Goal: Task Accomplishment & Management: Manage account settings

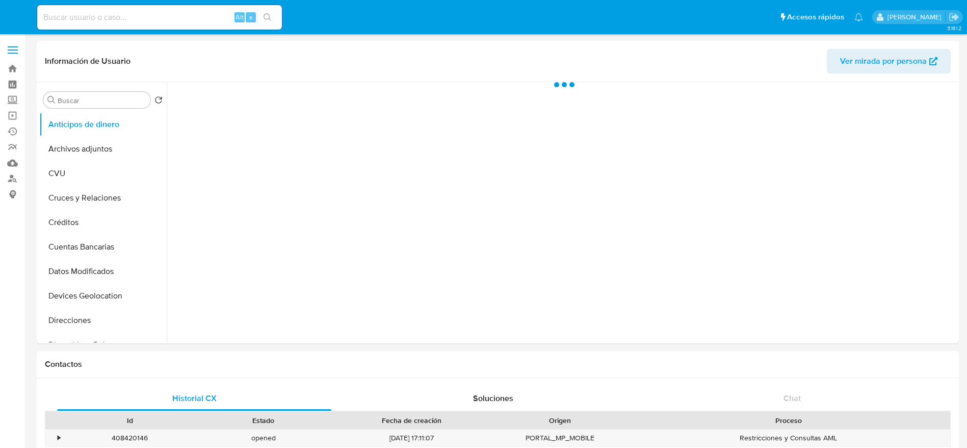
select select "10"
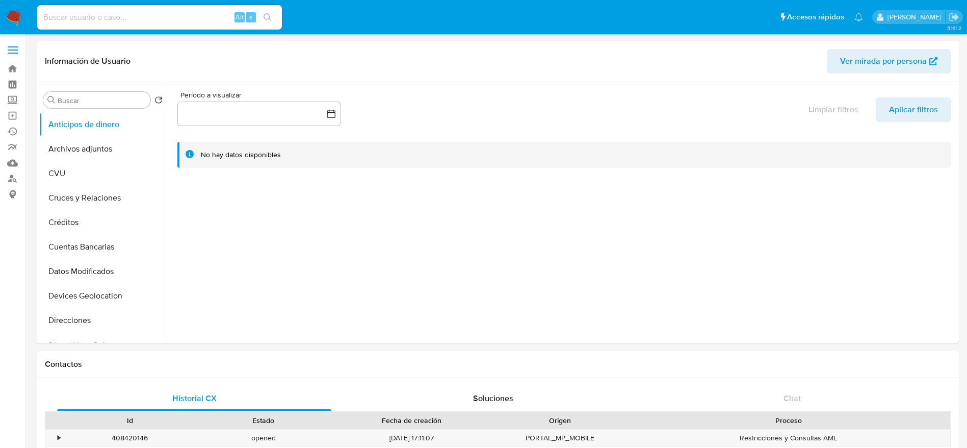
click at [159, 18] on input at bounding box center [159, 17] width 245 height 13
paste input "aEabrltwwR6GYOghenvr5pt8"
type input "aEabrltwwR6GYOghenvr5pt8"
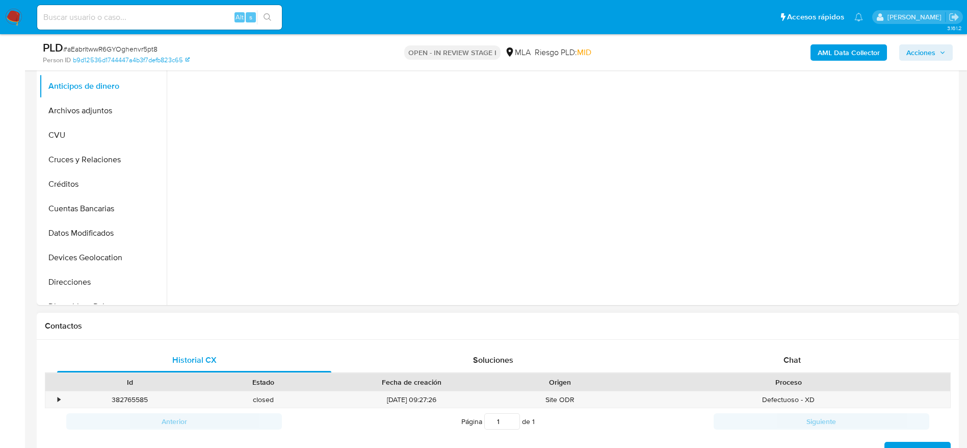
select select "10"
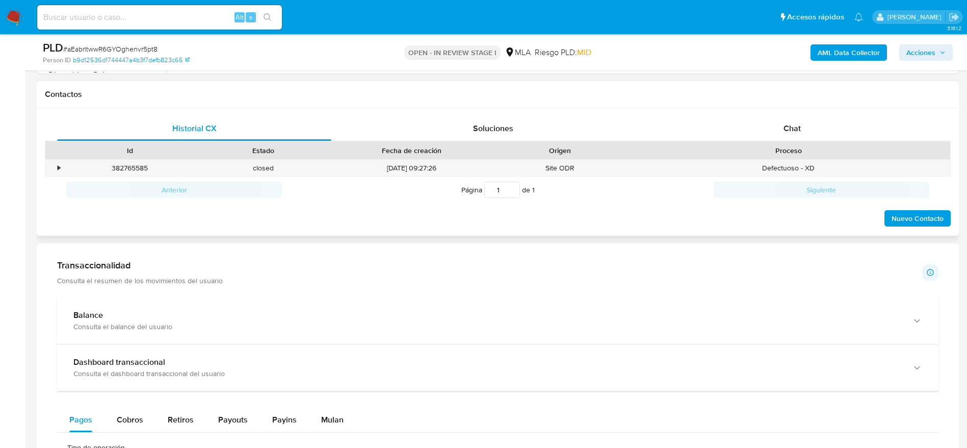
scroll to position [459, 0]
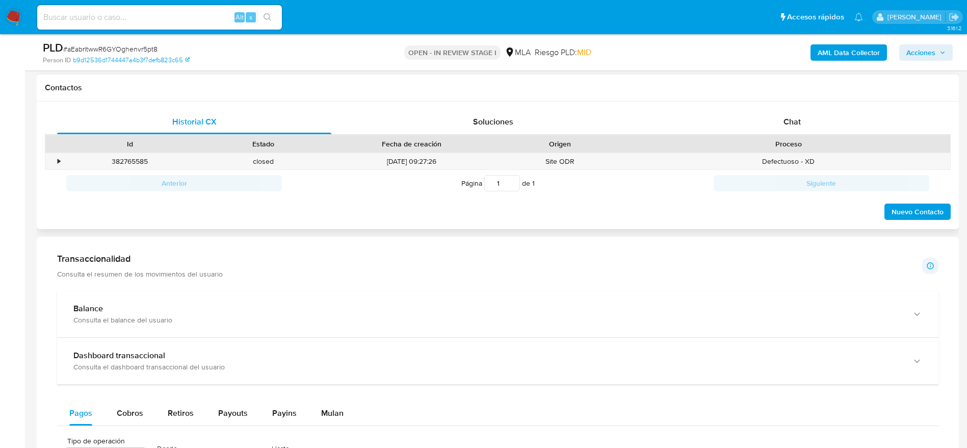
click at [802, 118] on div "Chat" at bounding box center [792, 122] width 274 height 24
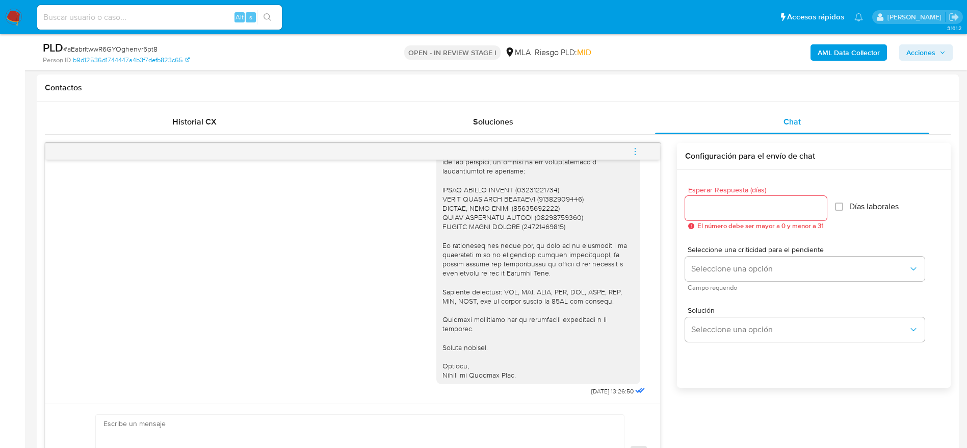
click at [159, 22] on input at bounding box center [159, 17] width 245 height 13
paste input "jKxpyjkspwDiyxE4YzeuuyKn"
type input "jKxpyjkspwDiyxE4YzeuuyKn"
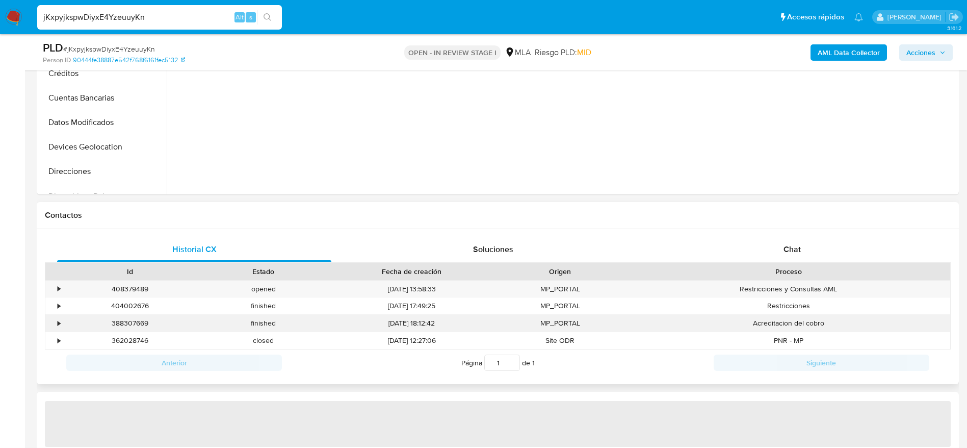
scroll to position [382, 0]
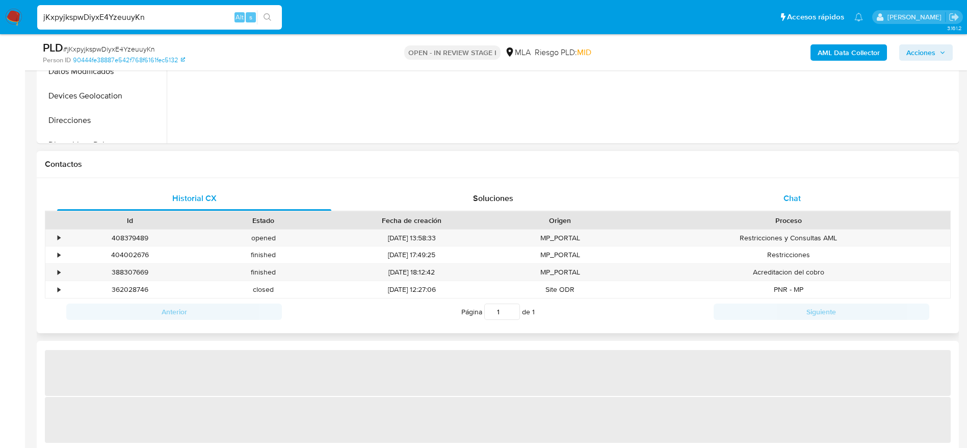
click at [799, 209] on div "Chat" at bounding box center [792, 198] width 274 height 24
select select "10"
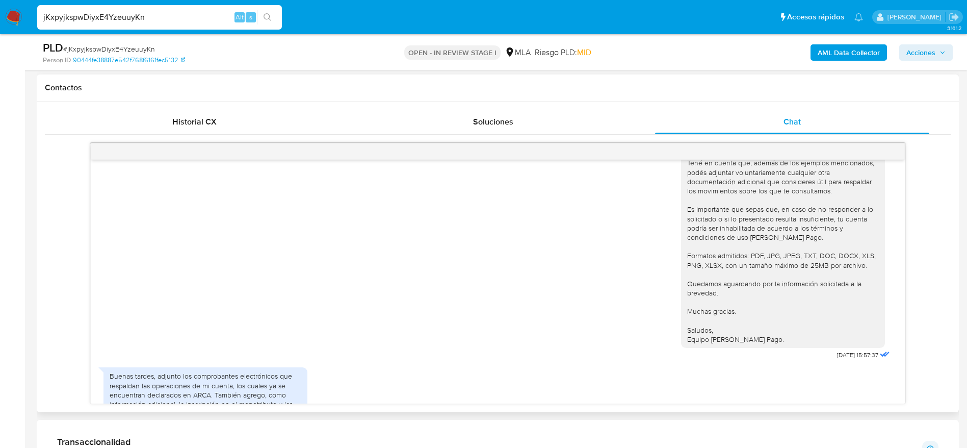
scroll to position [1367, 0]
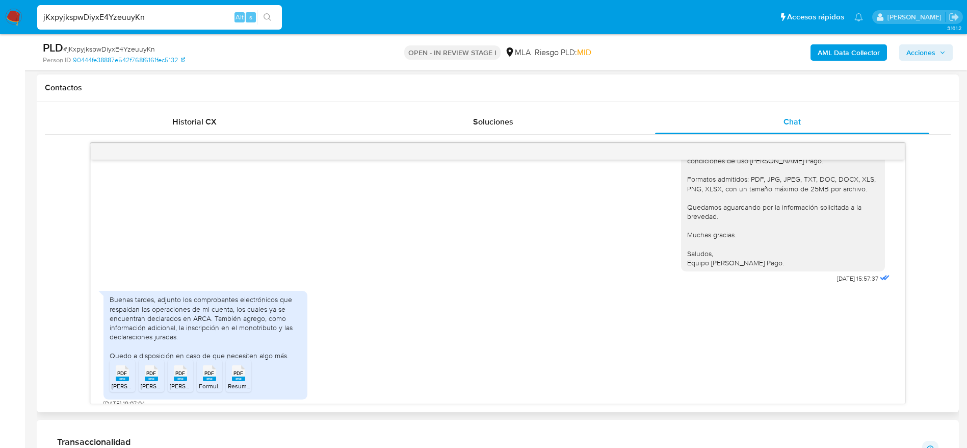
drag, startPoint x: 118, startPoint y: 368, endPoint x: 151, endPoint y: 363, distance: 34.0
click at [118, 376] on rect at bounding box center [122, 378] width 13 height 5
click at [151, 370] on span "PDF" at bounding box center [151, 373] width 10 height 7
click at [186, 365] on icon at bounding box center [180, 373] width 13 height 16
drag, startPoint x: 213, startPoint y: 363, endPoint x: 229, endPoint y: 363, distance: 16.8
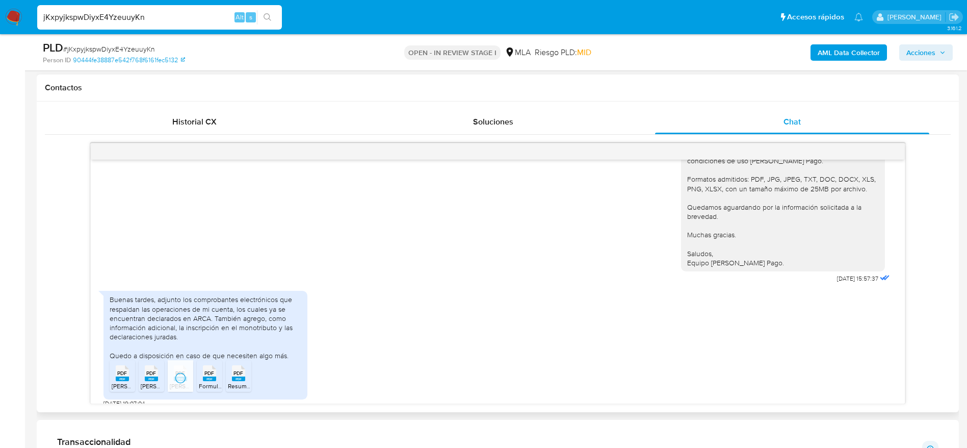
click at [213, 370] on span "PDF" at bounding box center [210, 373] width 10 height 7
click at [240, 370] on span "PDF" at bounding box center [239, 373] width 10 height 7
click at [173, 15] on input "jKxpyjkspwDiyxE4YzeuuyKn" at bounding box center [159, 17] width 245 height 13
paste input "aEabrltwwR6GYOghenvr5pt8"
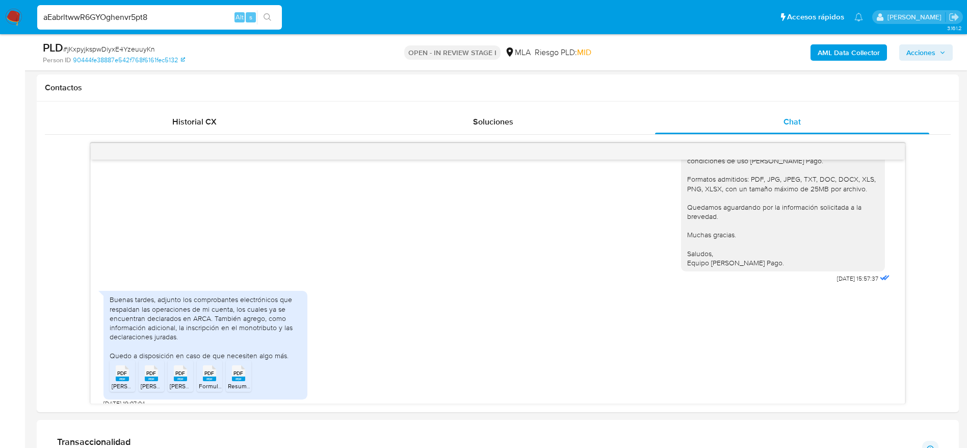
type input "aEabrltwwR6GYOghenvr5pt8"
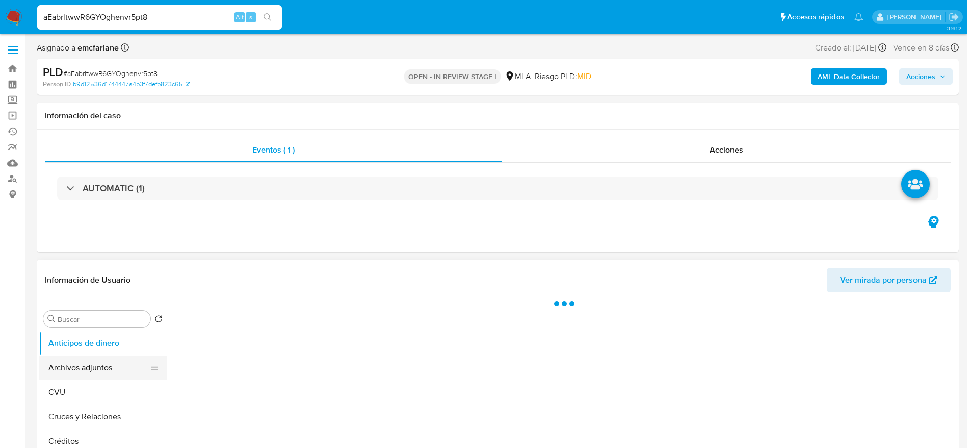
select select "10"
click at [91, 370] on button "Archivos adjuntos" at bounding box center [98, 367] width 119 height 24
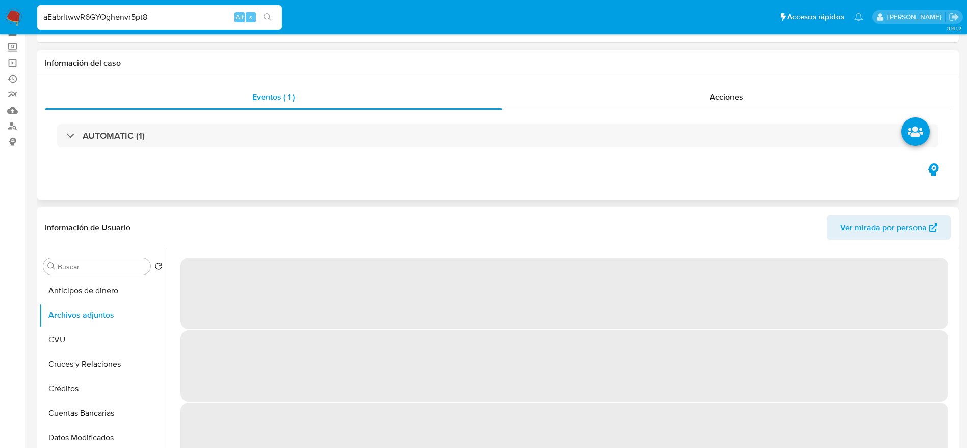
scroll to position [76, 0]
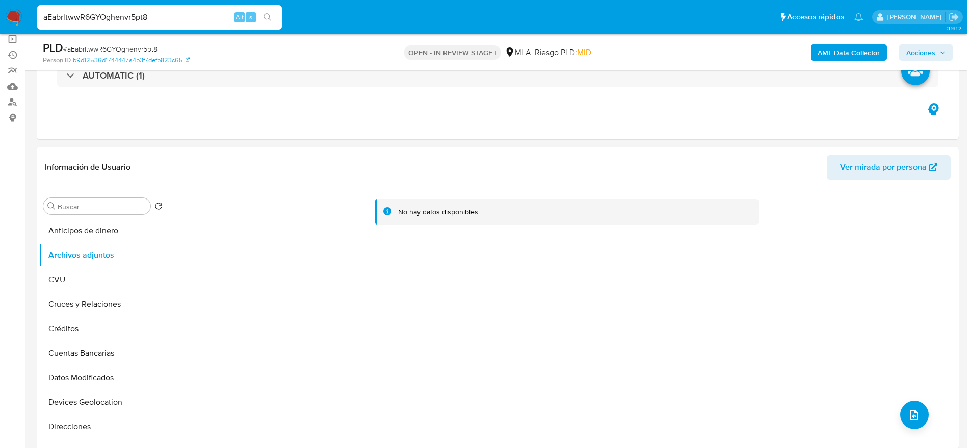
click at [840, 59] on b "AML Data Collector" at bounding box center [849, 52] width 62 height 16
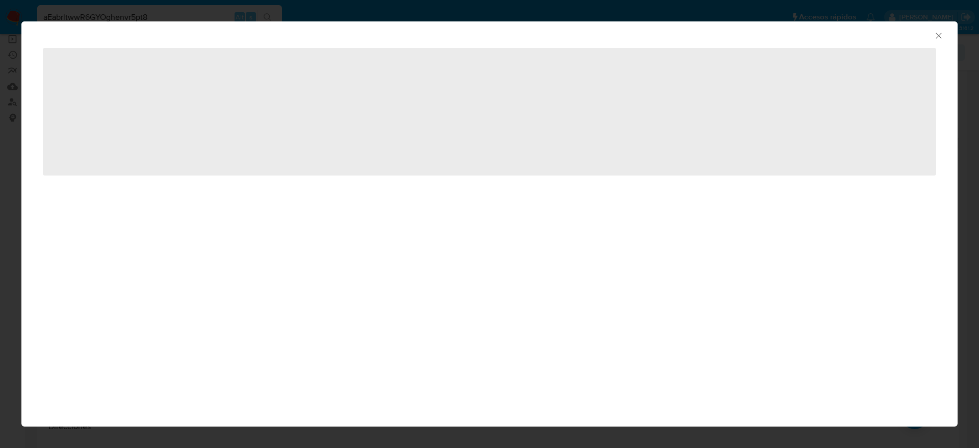
click at [940, 33] on icon "Cerrar ventana" at bounding box center [939, 36] width 10 height 10
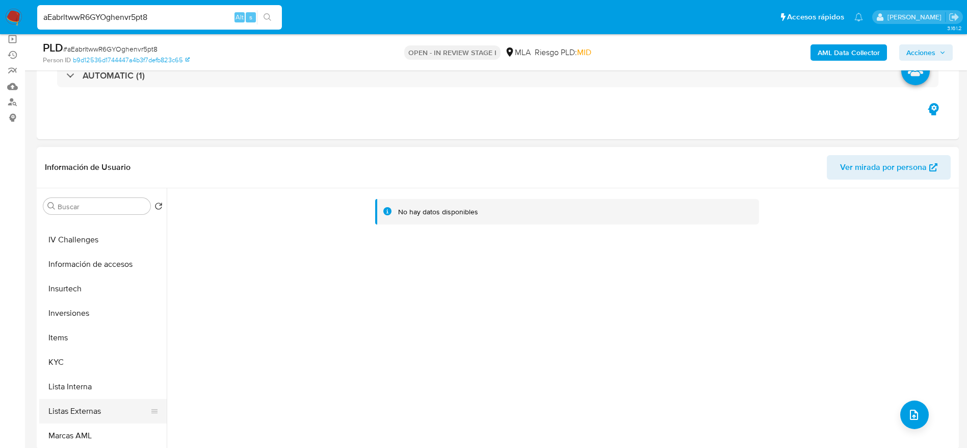
scroll to position [459, 0]
click at [105, 406] on button "Restricciones Nuevo Mundo" at bounding box center [98, 408] width 119 height 24
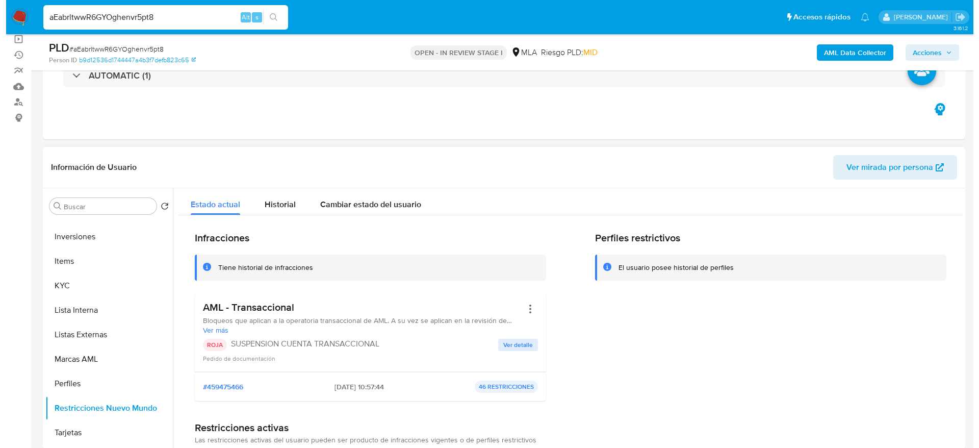
scroll to position [0, 0]
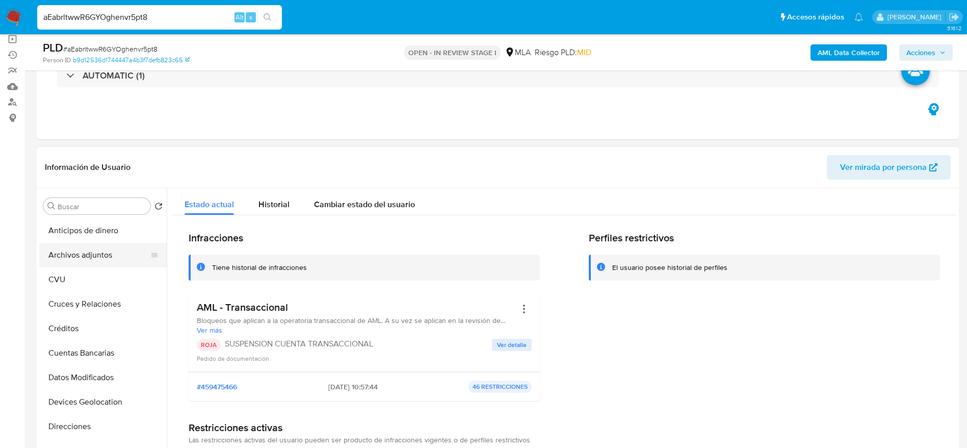
click at [61, 256] on button "Archivos adjuntos" at bounding box center [98, 255] width 119 height 24
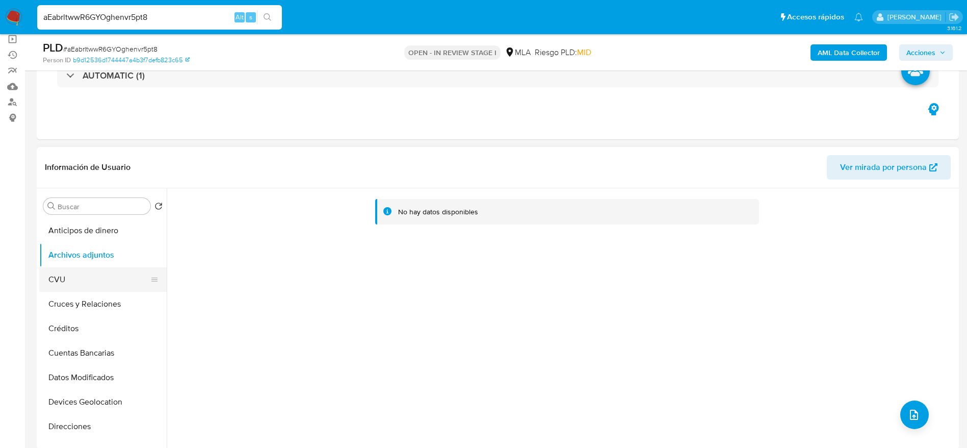
click at [75, 289] on button "CVU" at bounding box center [98, 279] width 119 height 24
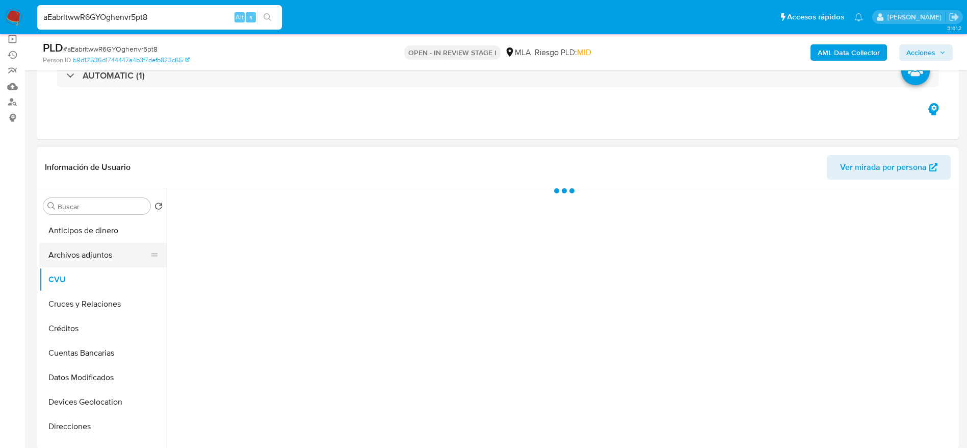
click at [67, 259] on button "Archivos adjuntos" at bounding box center [98, 255] width 119 height 24
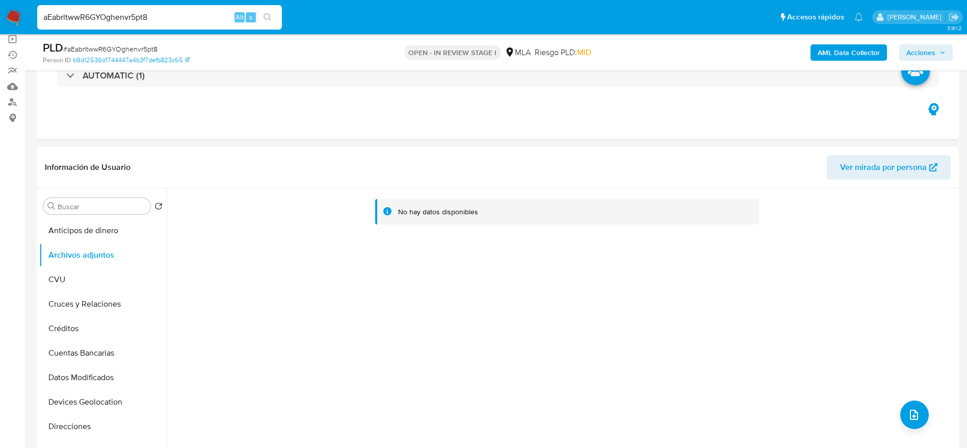
click at [858, 58] on b "AML Data Collector" at bounding box center [849, 52] width 62 height 16
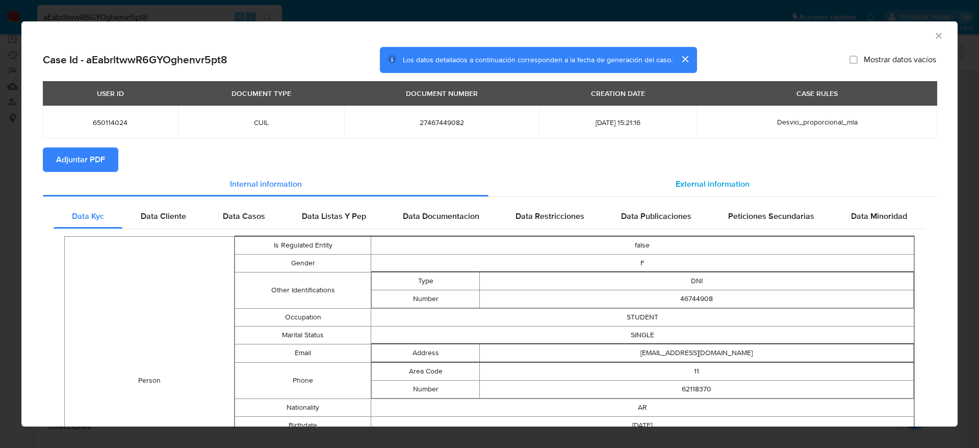
click at [696, 176] on div "External information" at bounding box center [713, 184] width 448 height 24
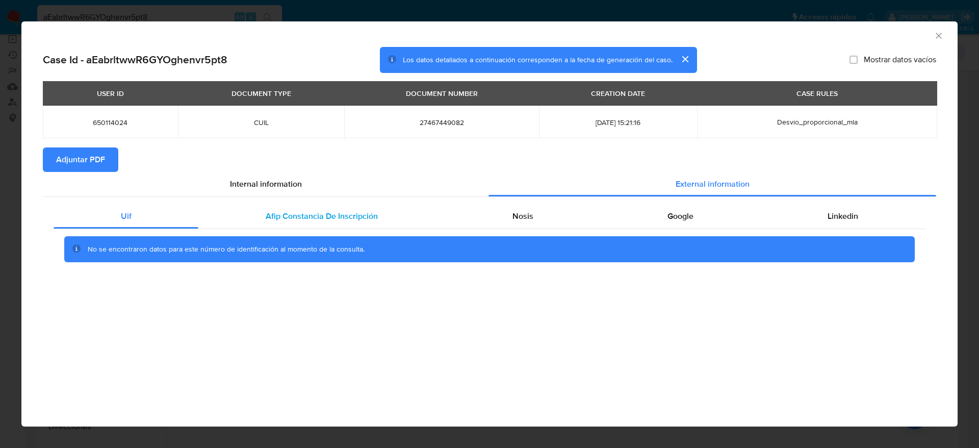
click at [346, 215] on span "Afip Constancia De Inscripción" at bounding box center [322, 216] width 112 height 12
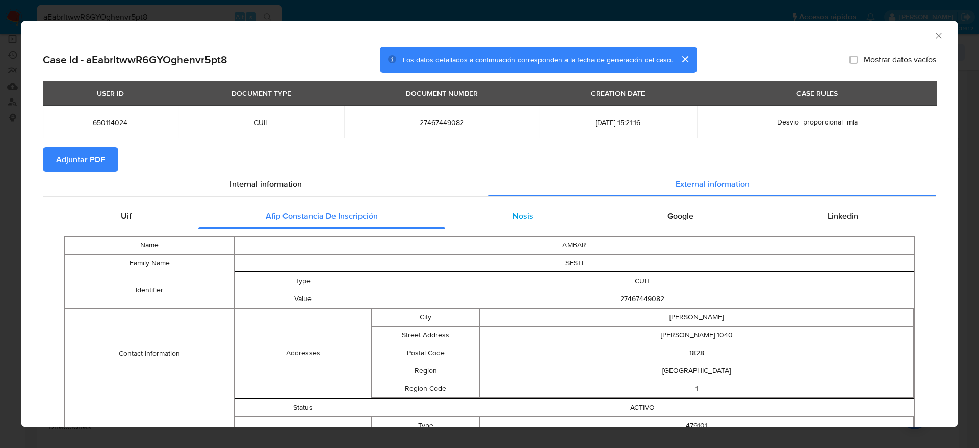
click at [526, 217] on div "Nosis" at bounding box center [522, 216] width 155 height 24
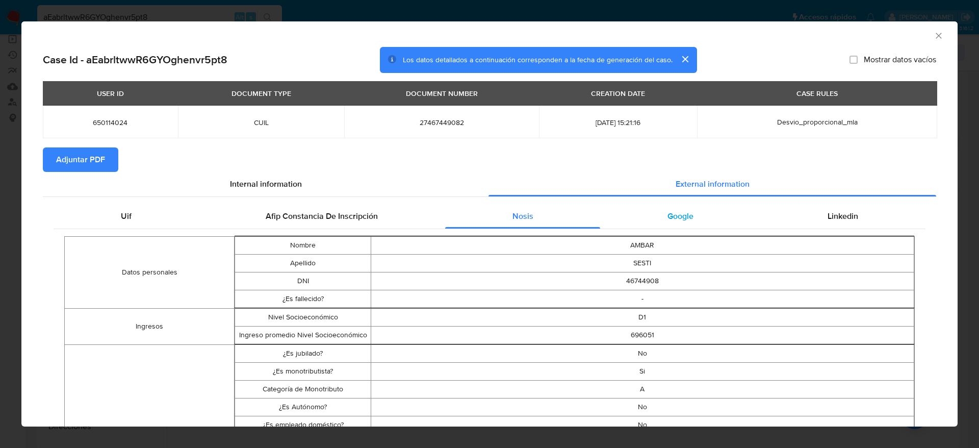
click at [675, 221] on div "Google" at bounding box center [680, 216] width 160 height 24
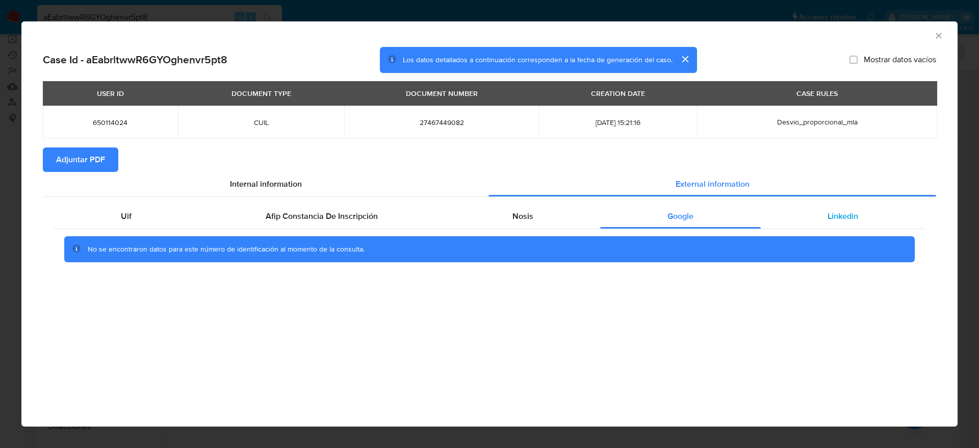
click at [849, 222] on div "Linkedin" at bounding box center [843, 216] width 165 height 24
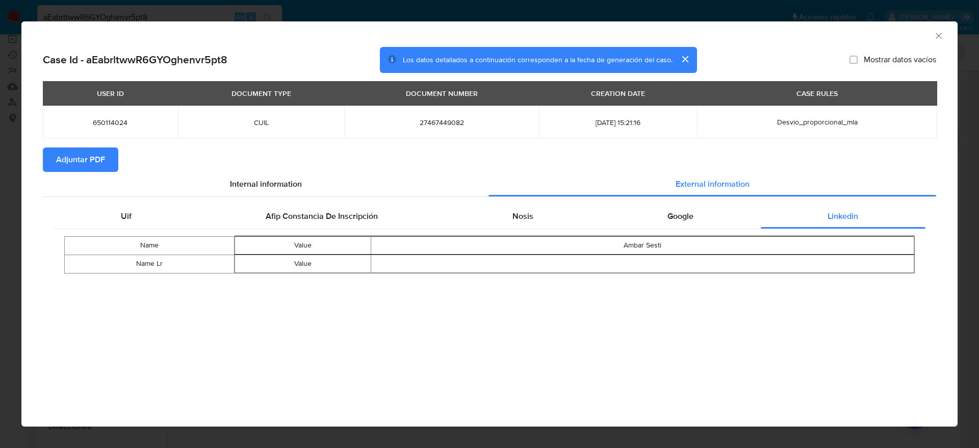
click at [97, 160] on span "Adjuntar PDF" at bounding box center [80, 159] width 49 height 22
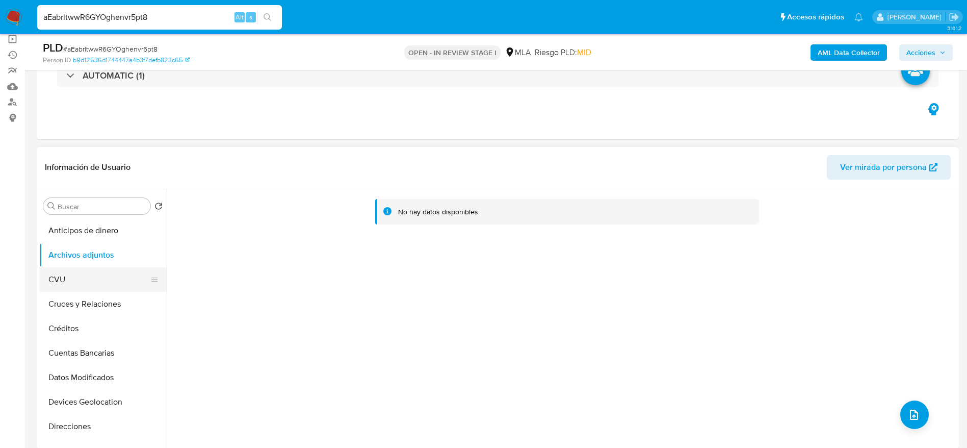
click at [68, 285] on button "CVU" at bounding box center [98, 279] width 119 height 24
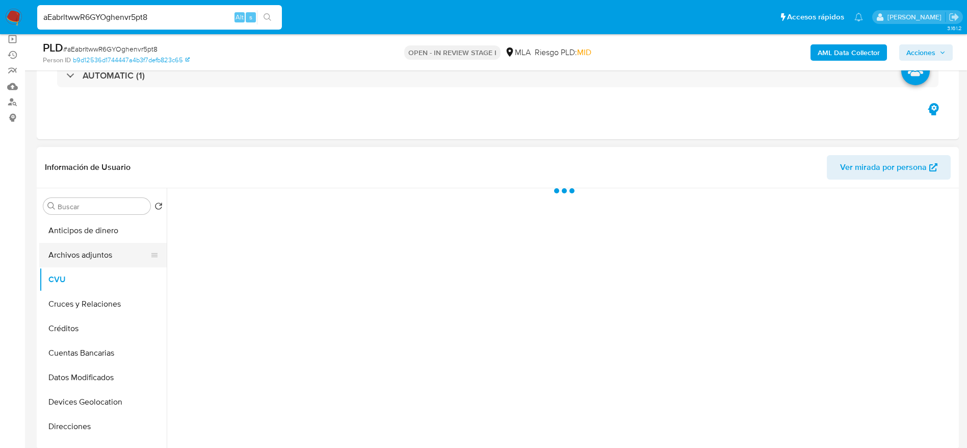
click at [83, 246] on button "Archivos adjuntos" at bounding box center [98, 255] width 119 height 24
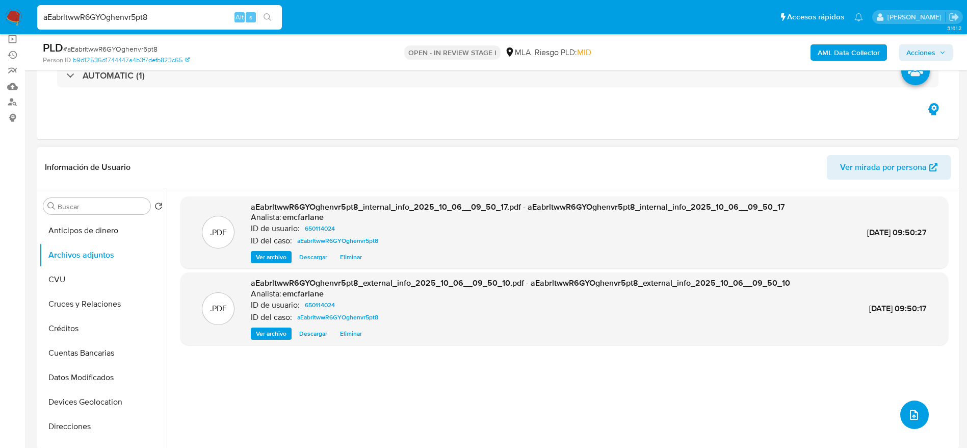
click at [908, 411] on icon "upload-file" at bounding box center [914, 415] width 12 height 12
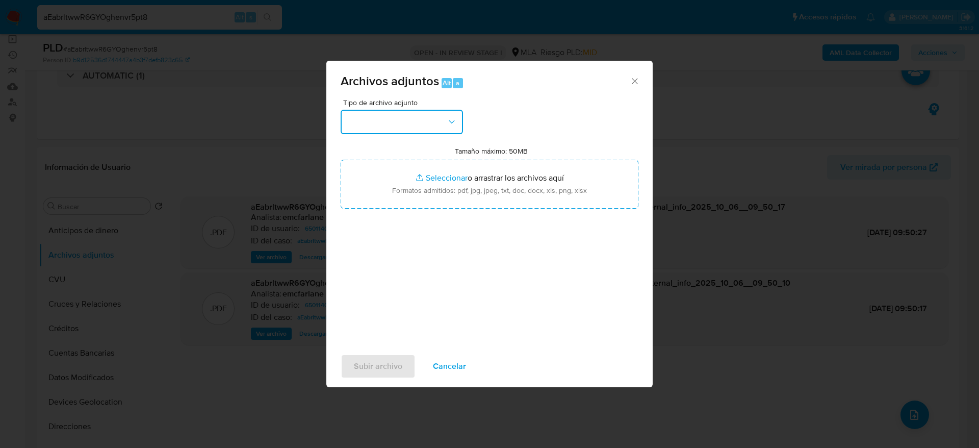
click at [440, 118] on button "button" at bounding box center [402, 122] width 122 height 24
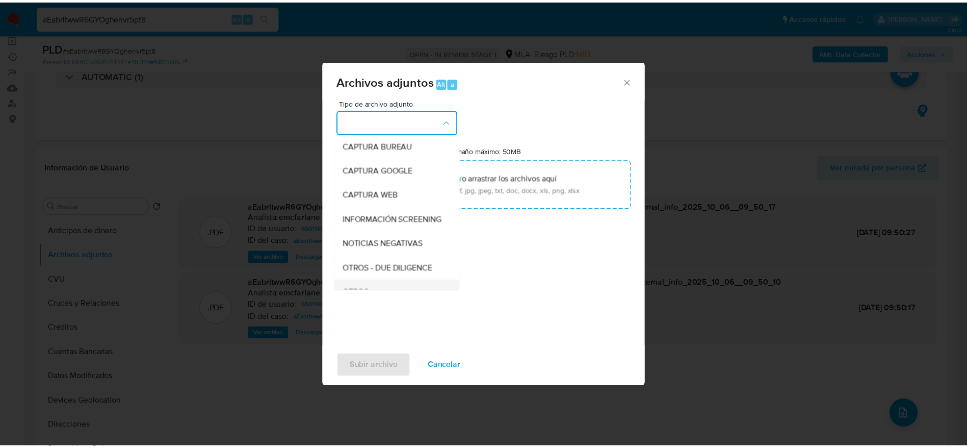
scroll to position [76, 0]
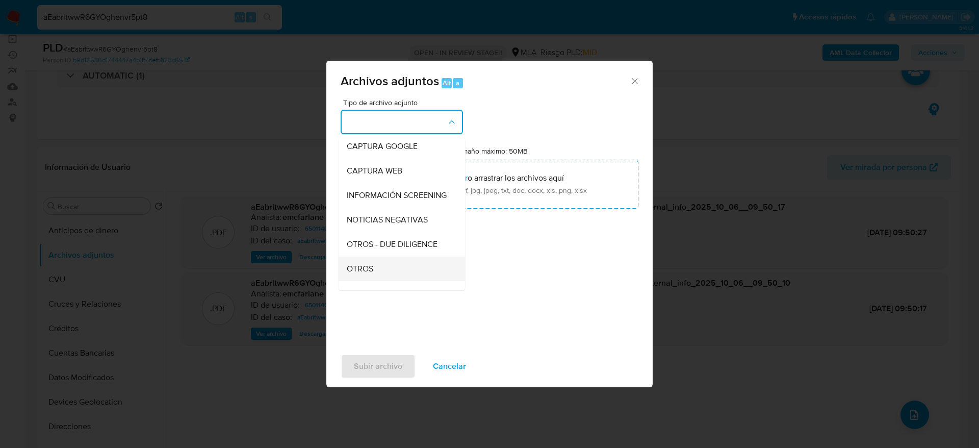
click at [370, 281] on div "OTROS" at bounding box center [399, 269] width 104 height 24
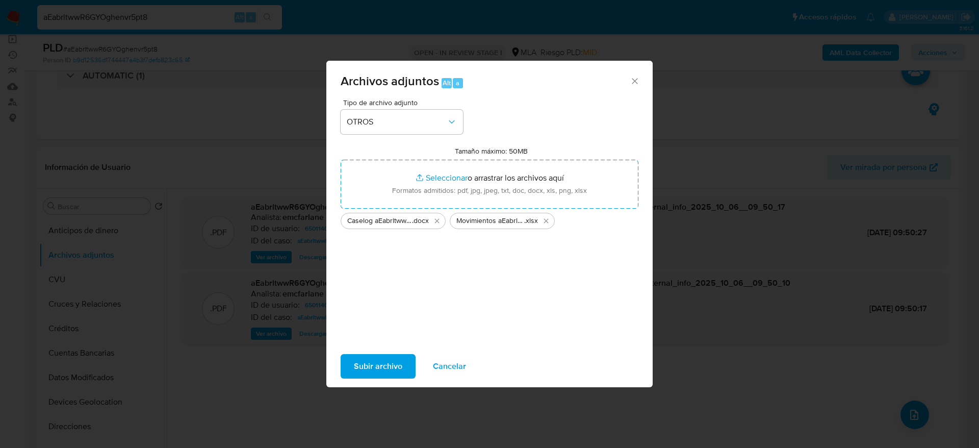
click at [367, 365] on span "Subir archivo" at bounding box center [378, 366] width 48 height 22
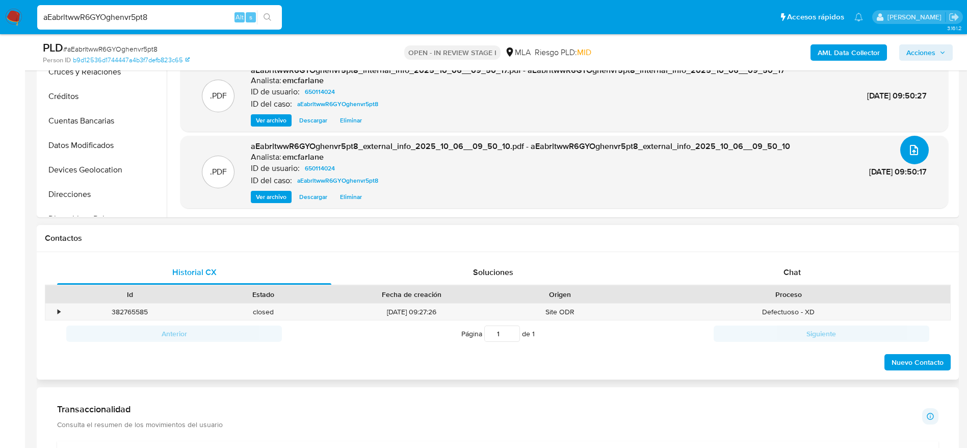
scroll to position [382, 0]
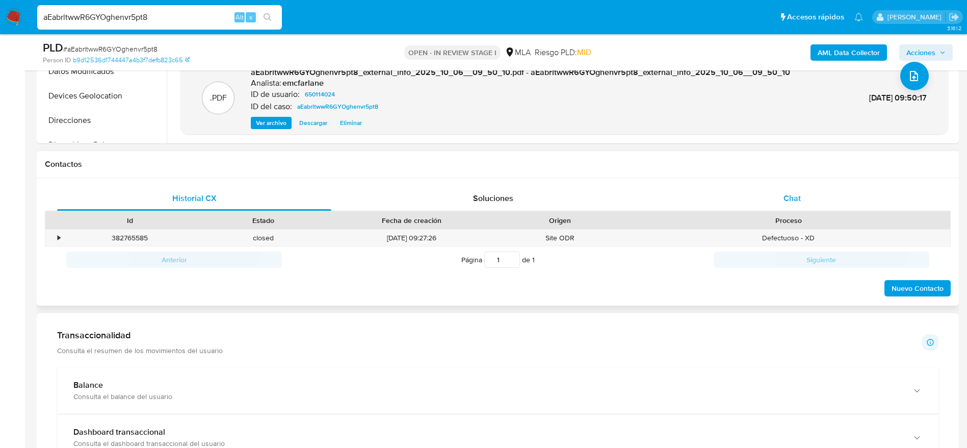
click at [803, 195] on div "Chat" at bounding box center [792, 198] width 274 height 24
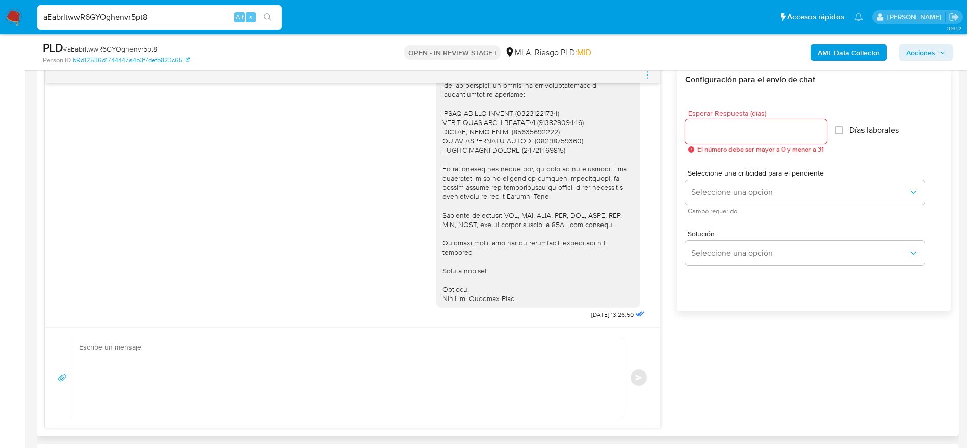
scroll to position [459, 0]
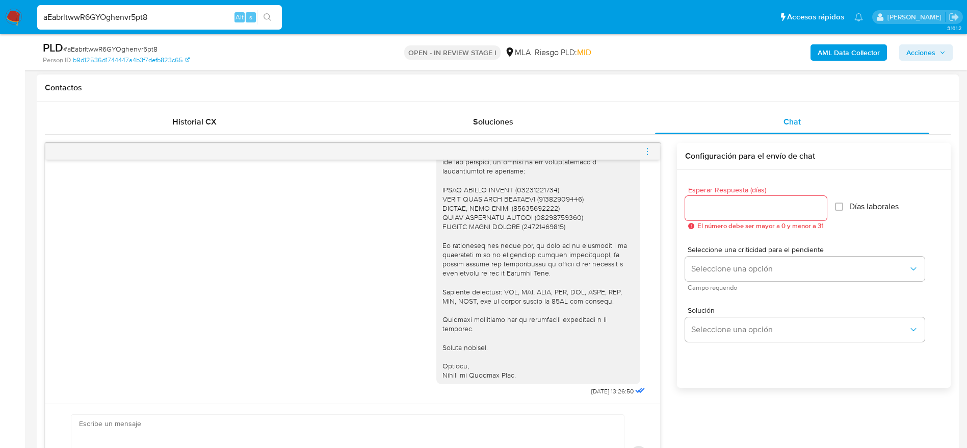
click at [650, 151] on icon "menu-action" at bounding box center [647, 151] width 9 height 9
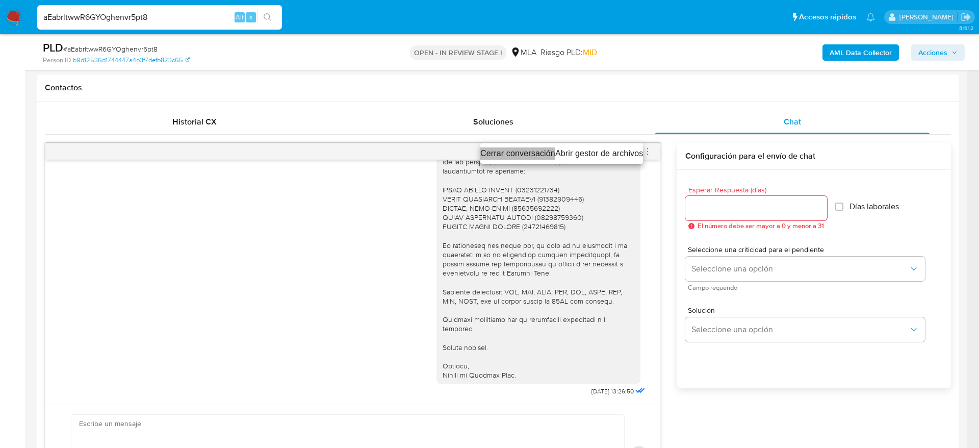
click at [506, 155] on li "Cerrar conversación" at bounding box center [517, 153] width 75 height 12
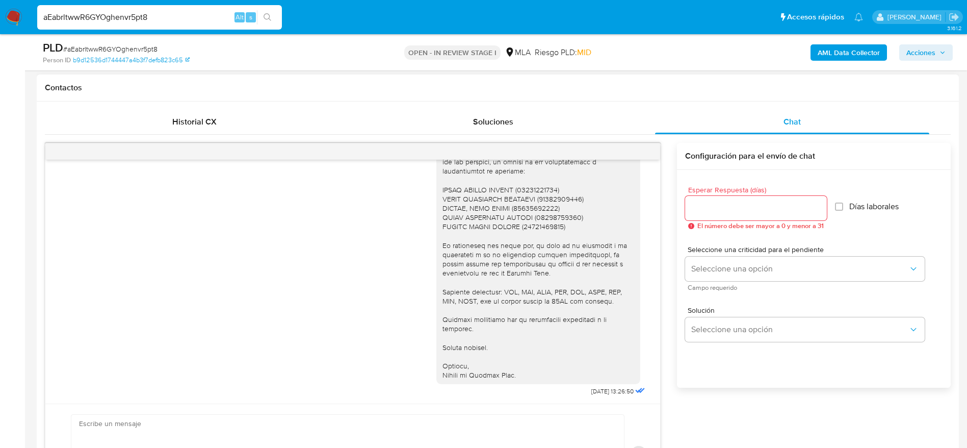
click at [647, 85] on h1 "Contactos" at bounding box center [498, 88] width 906 height 10
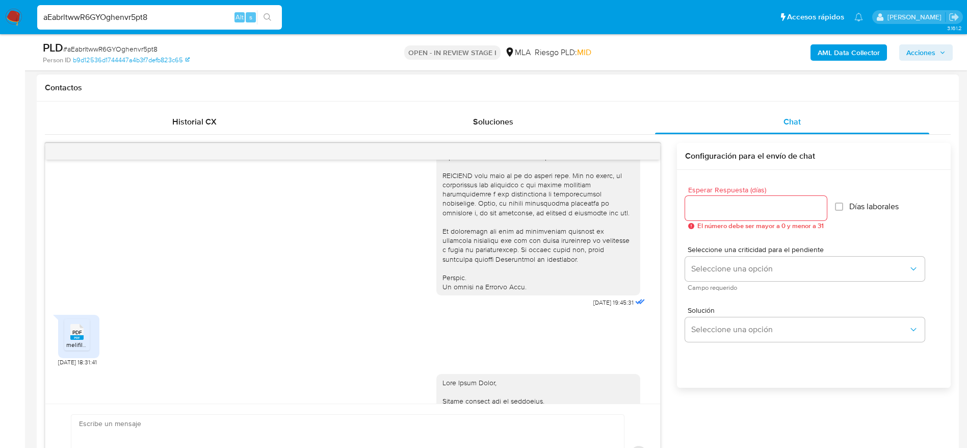
scroll to position [509, 0]
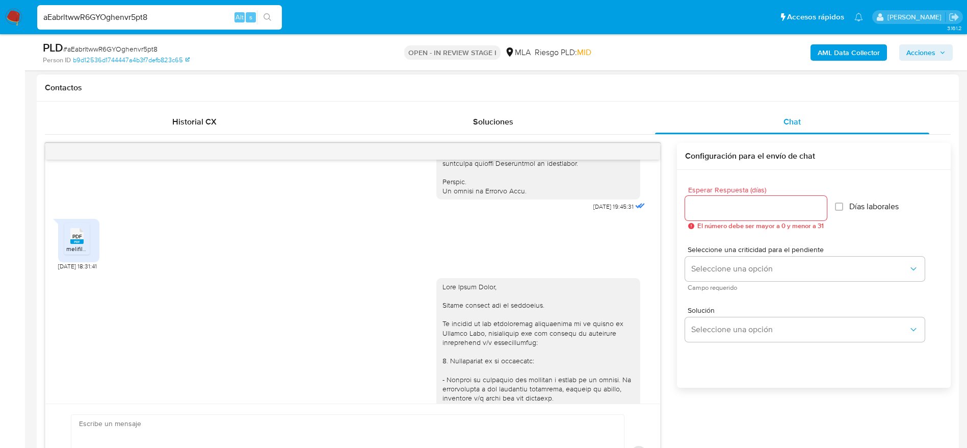
click at [75, 244] on rect at bounding box center [76, 241] width 13 height 5
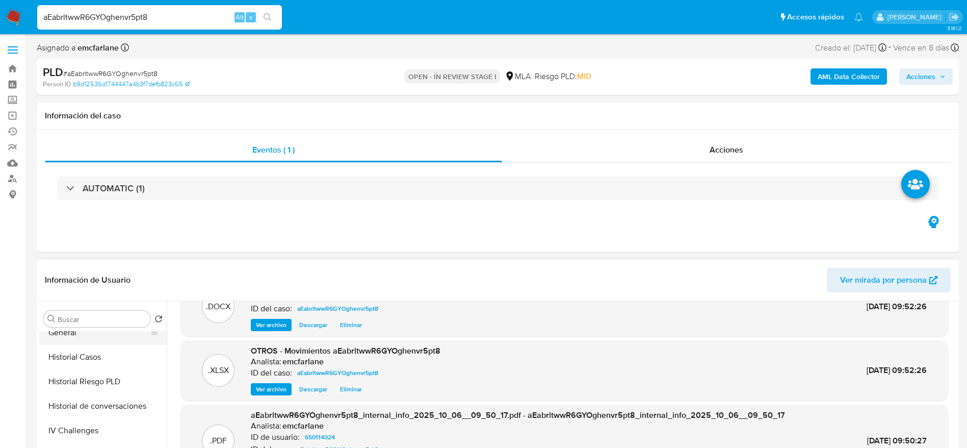
scroll to position [306, 0]
click at [87, 358] on button "Historial Casos" at bounding box center [98, 355] width 119 height 24
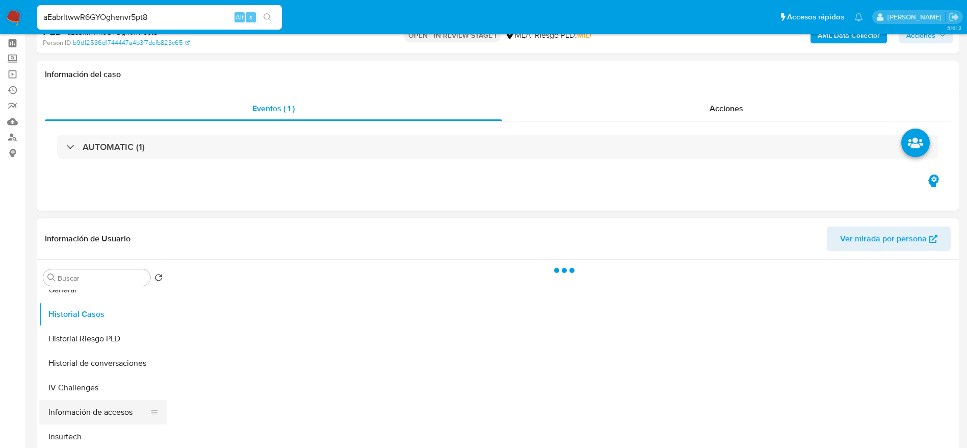
scroll to position [76, 0]
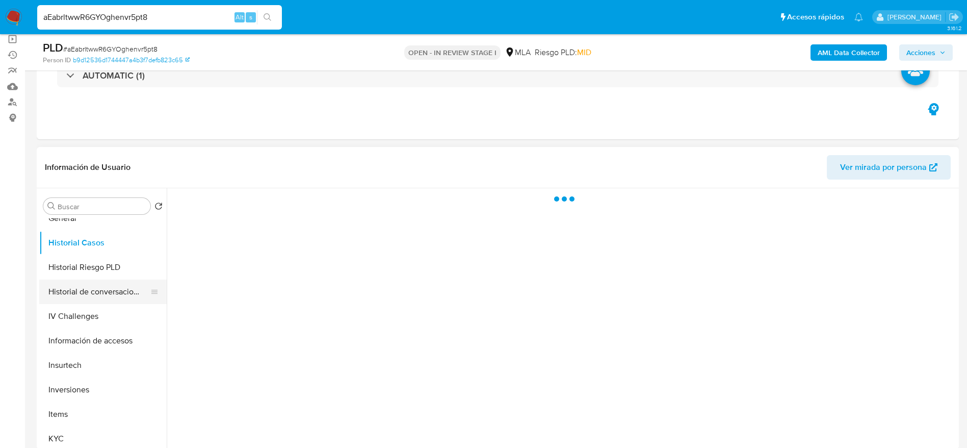
click at [99, 295] on button "Historial de conversaciones" at bounding box center [98, 291] width 119 height 24
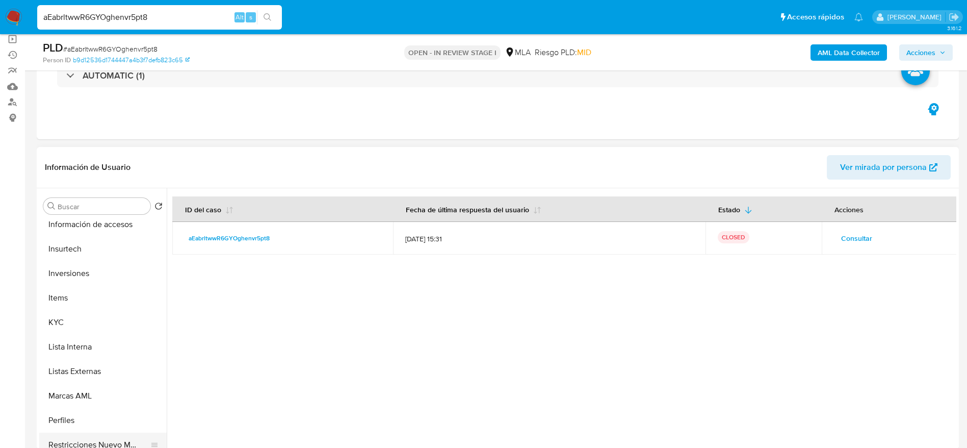
scroll to position [459, 0]
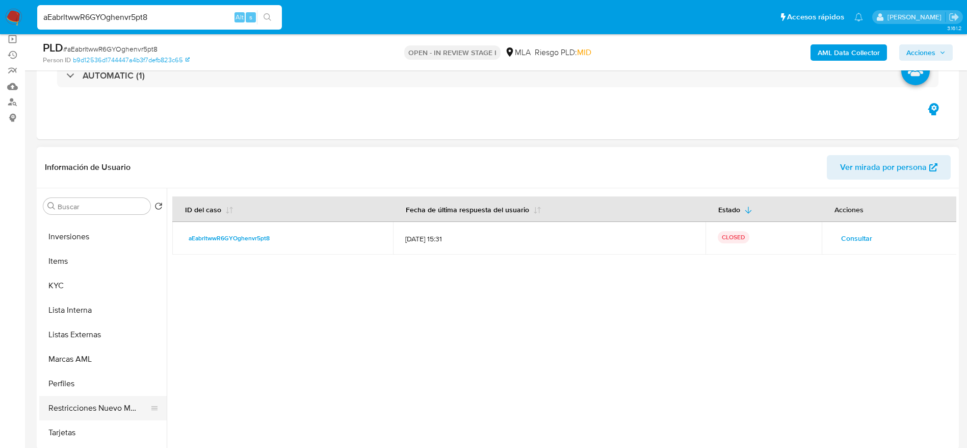
click at [119, 402] on button "Restricciones Nuevo Mundo" at bounding box center [98, 408] width 119 height 24
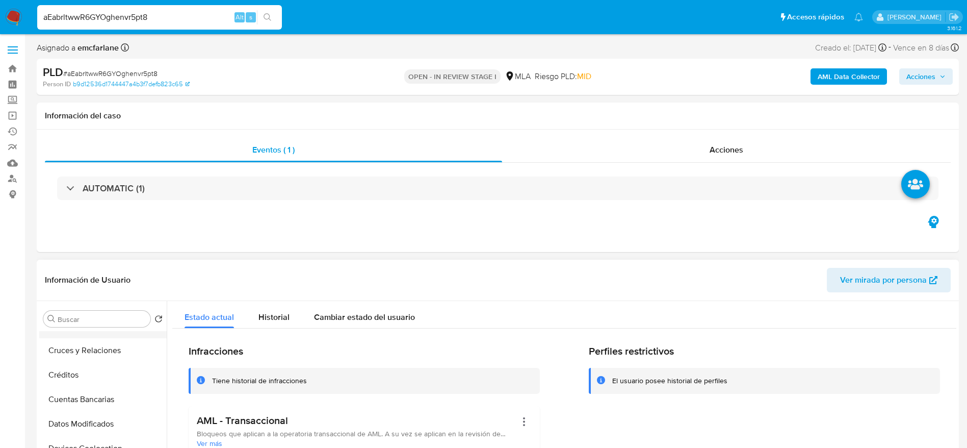
scroll to position [0, 0]
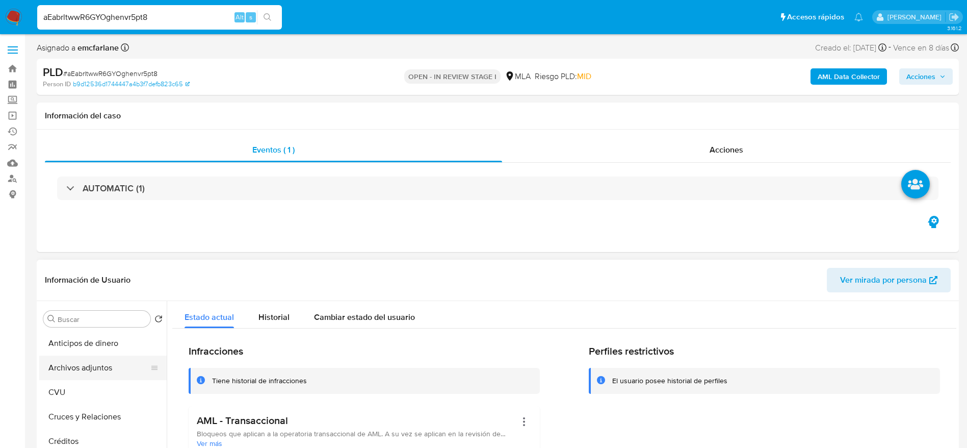
click at [114, 375] on button "Archivos adjuntos" at bounding box center [98, 367] width 119 height 24
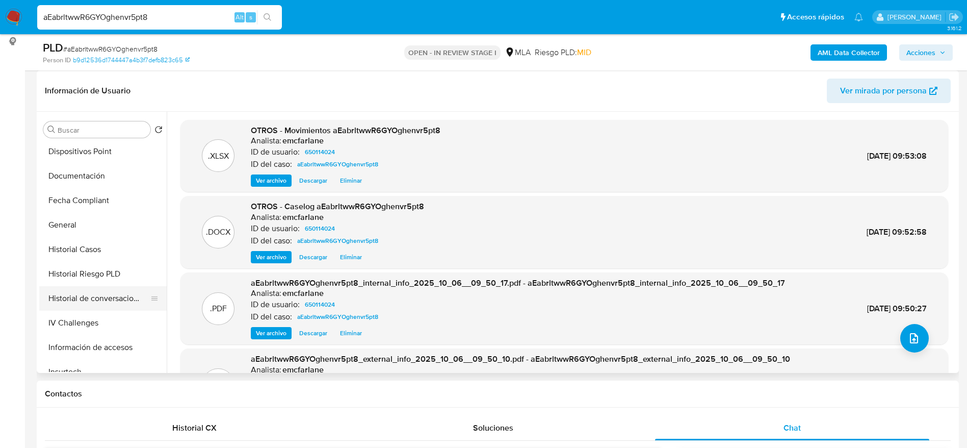
scroll to position [229, 0]
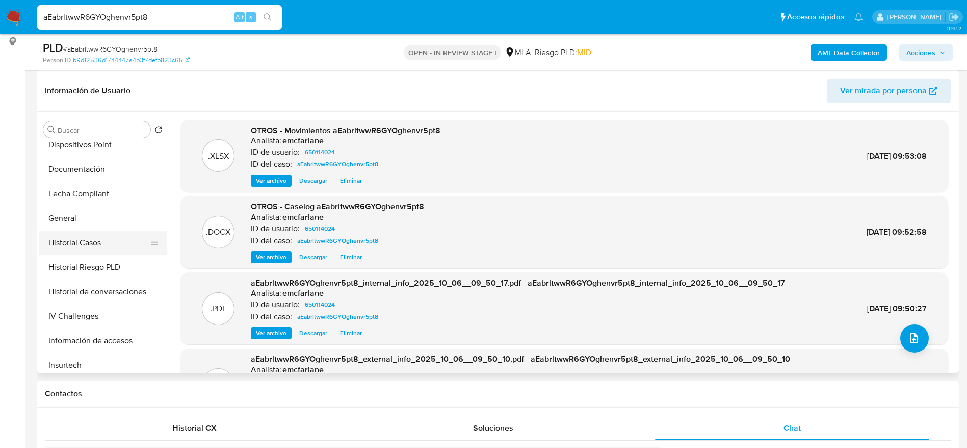
click at [97, 242] on button "Historial Casos" at bounding box center [98, 243] width 119 height 24
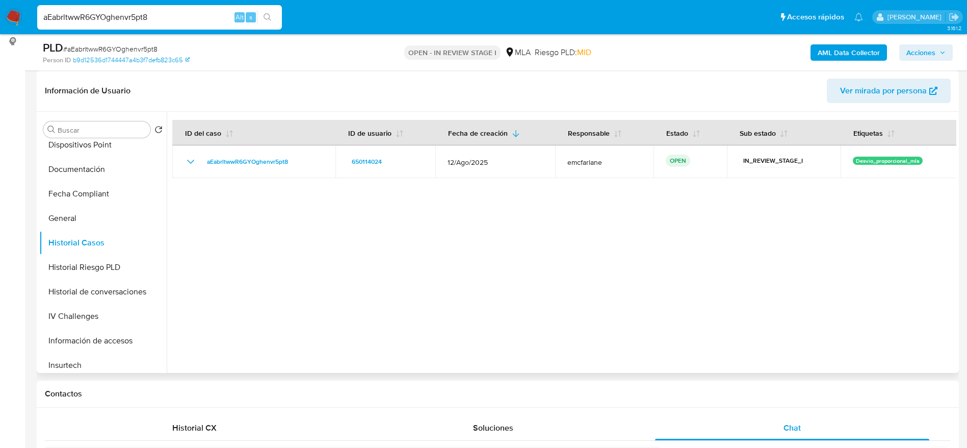
scroll to position [0, 0]
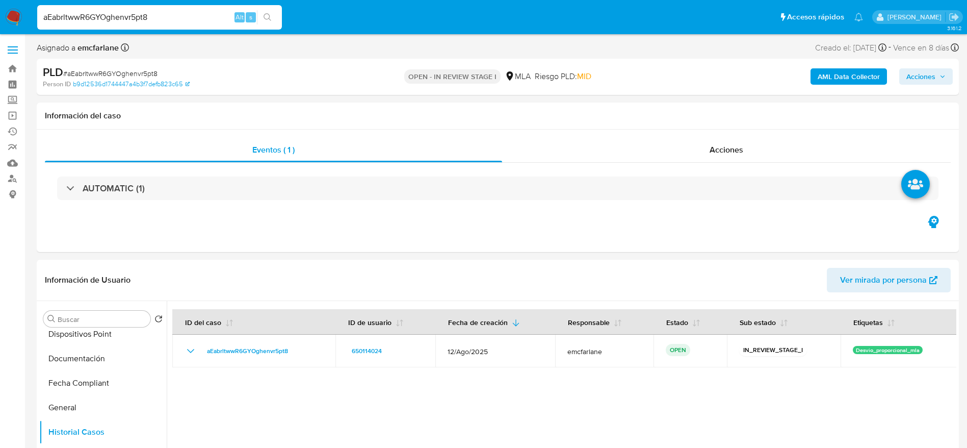
click at [919, 82] on span "Acciones" at bounding box center [921, 76] width 29 height 16
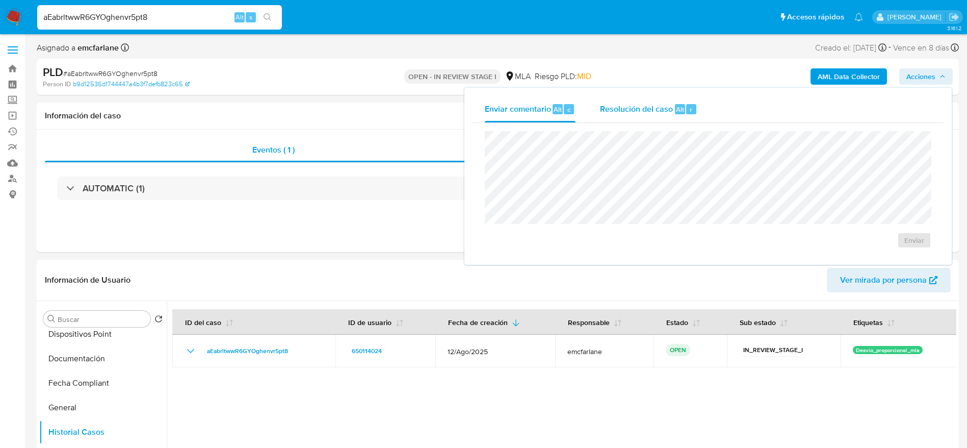
drag, startPoint x: 680, startPoint y: 128, endPoint x: 679, endPoint y: 104, distance: 24.5
click at [680, 126] on div "Enviar" at bounding box center [708, 190] width 471 height 134
click at [679, 102] on div "Resolución del caso Alt r" at bounding box center [648, 109] width 97 height 27
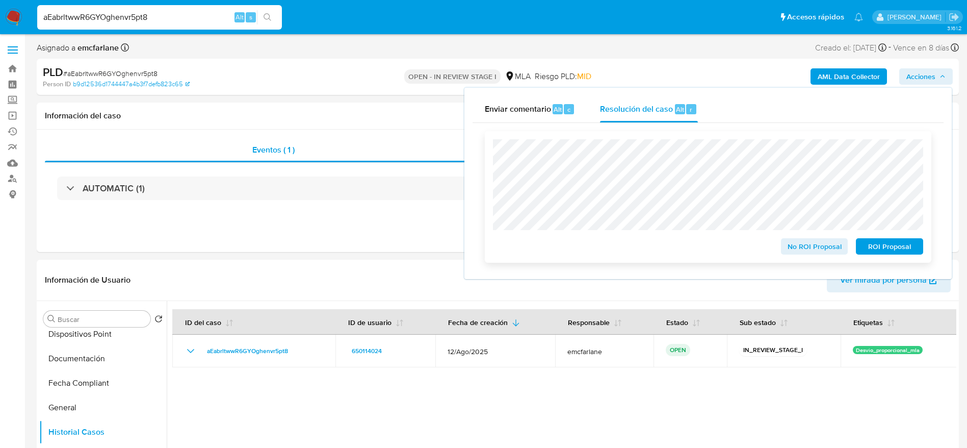
click at [869, 249] on span "ROI Proposal" at bounding box center [889, 246] width 53 height 14
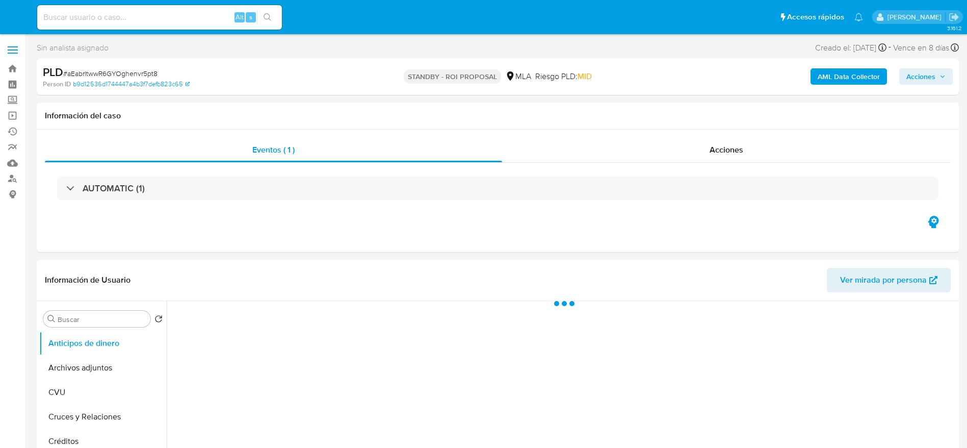
select select "10"
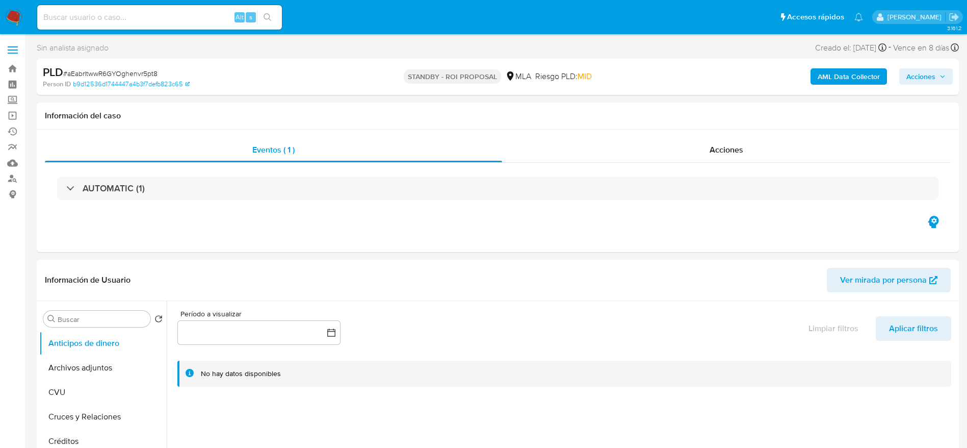
click at [167, 13] on input at bounding box center [159, 17] width 245 height 13
paste input "6L4sRQ0hORgHDhYqfJOmN0gf"
type input "6L4sRQ0hORgHDhYqfJOmN0gf"
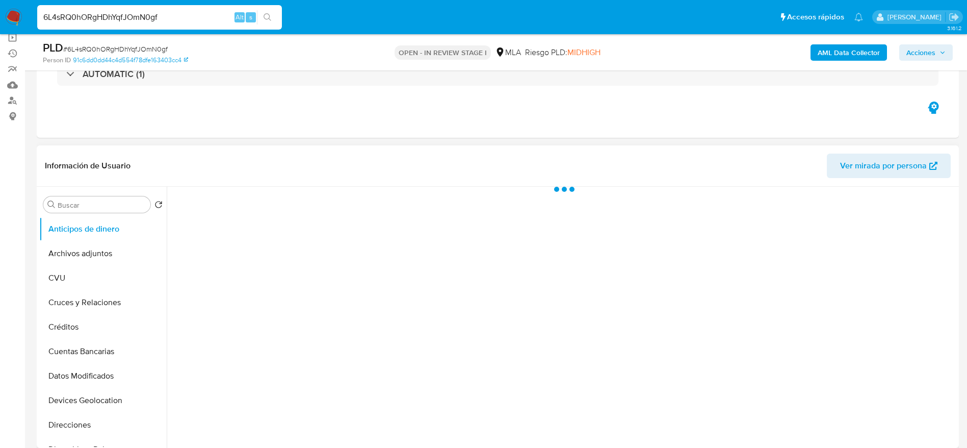
scroll to position [229, 0]
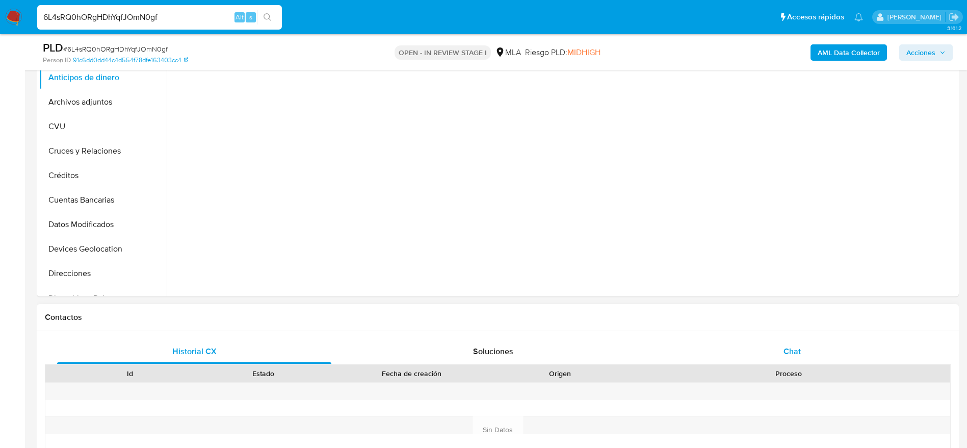
select select "10"
click at [780, 346] on div "Chat" at bounding box center [792, 351] width 274 height 24
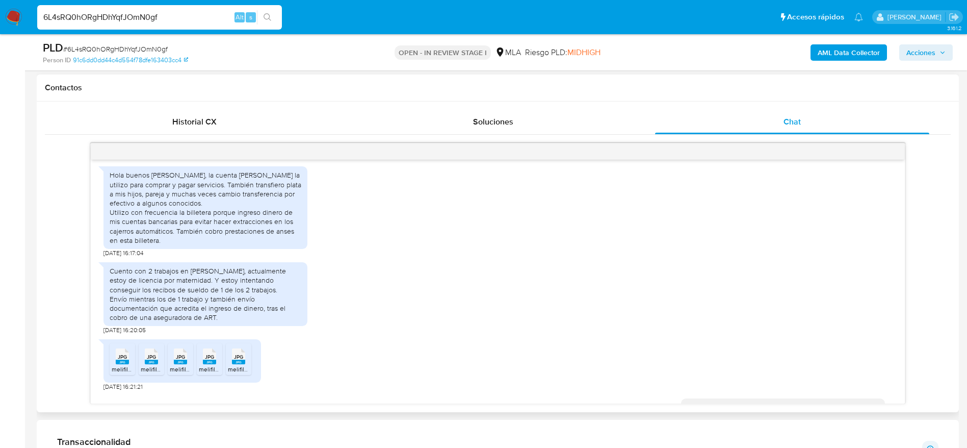
scroll to position [585, 0]
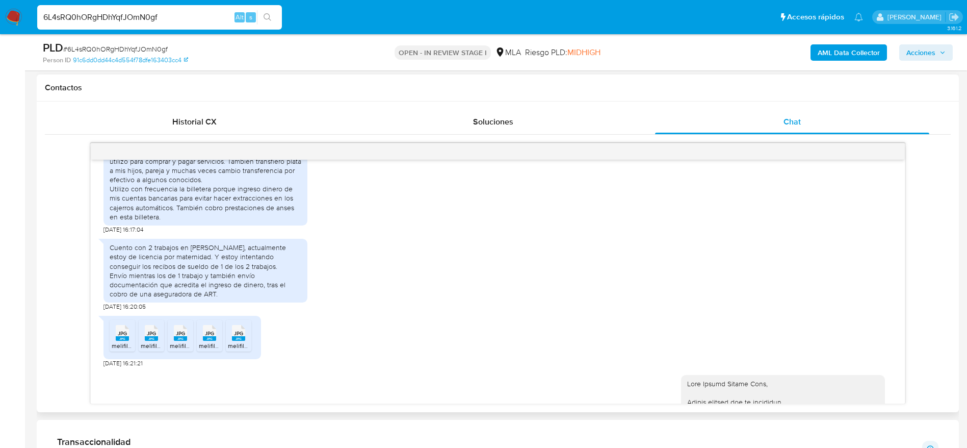
click at [121, 337] on span "JPG" at bounding box center [122, 333] width 9 height 7
click at [156, 337] on span "JPG" at bounding box center [151, 333] width 9 height 7
click at [184, 337] on span "JPG" at bounding box center [180, 333] width 9 height 7
click at [220, 345] on li "JPG JPG melifile4481698192471743118.jpg" at bounding box center [209, 336] width 25 height 32
click at [242, 329] on rect at bounding box center [249, 322] width 16 height 13
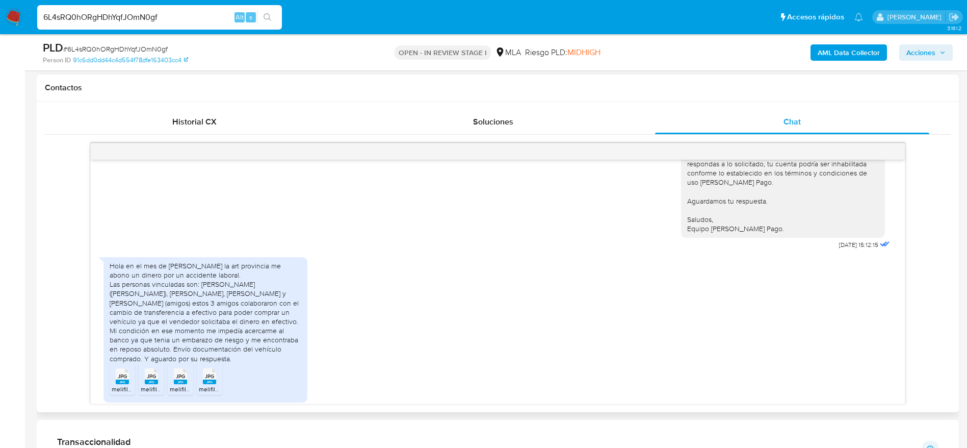
scroll to position [1273, 0]
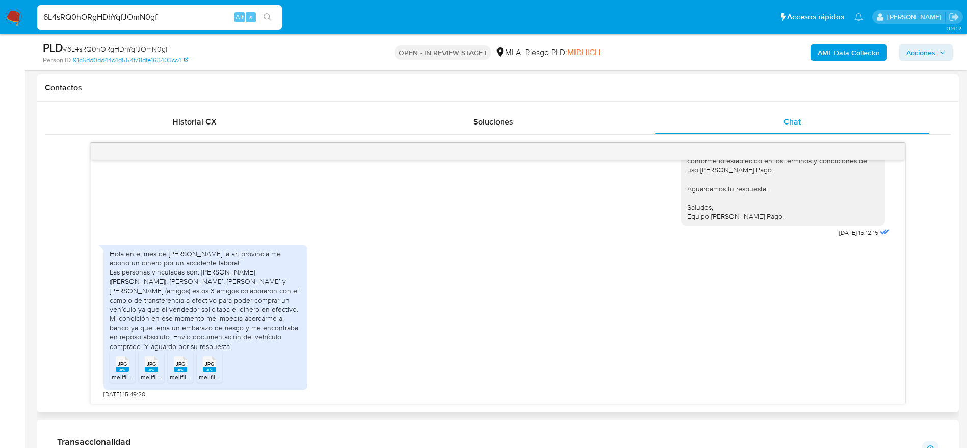
click at [120, 373] on span "melifile255701262874207962.jpg" at bounding box center [157, 376] width 91 height 9
click at [149, 362] on span "JPG" at bounding box center [151, 364] width 9 height 7
click at [191, 356] on div "JPG JPG" at bounding box center [180, 363] width 21 height 20
click at [213, 361] on span "JPG" at bounding box center [209, 364] width 9 height 7
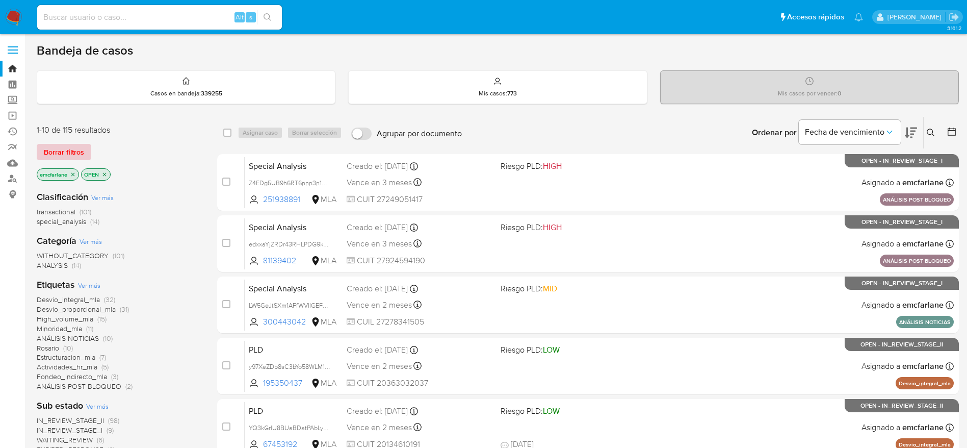
click at [70, 146] on span "Borrar filtros" at bounding box center [64, 152] width 40 height 14
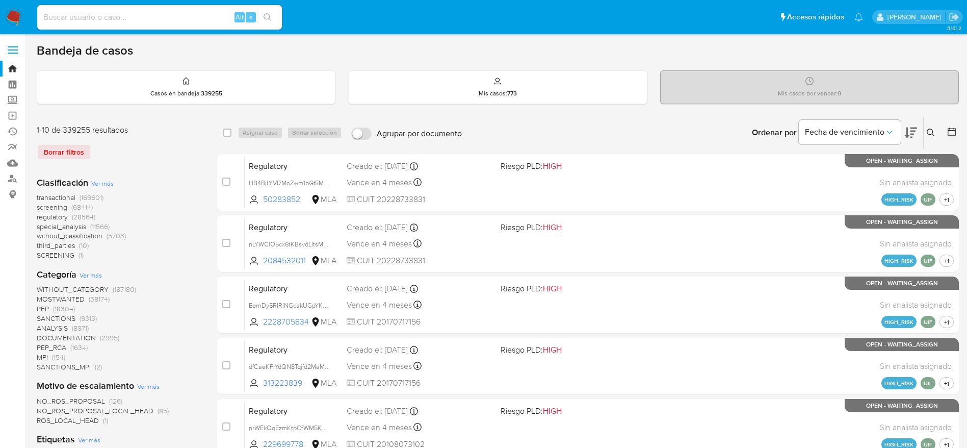
click at [931, 127] on button at bounding box center [932, 132] width 17 height 12
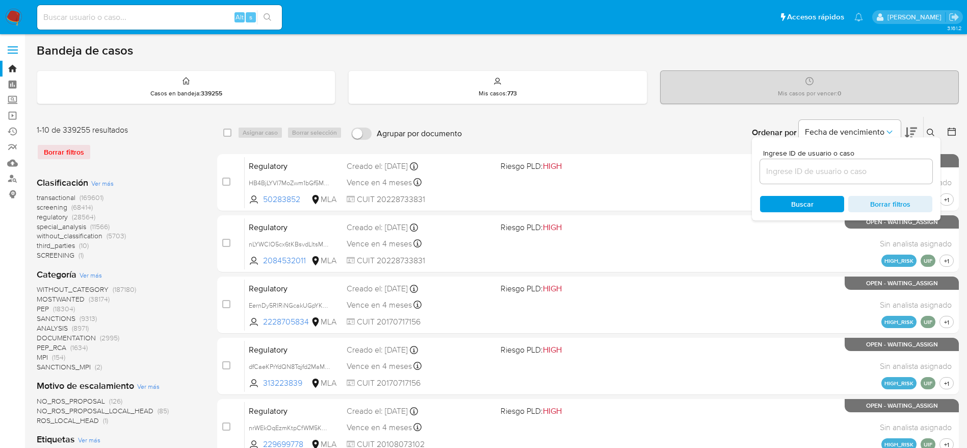
click at [826, 165] on input at bounding box center [846, 171] width 172 height 13
type input "SaV05Dn4vETlrlP82NkodlLE"
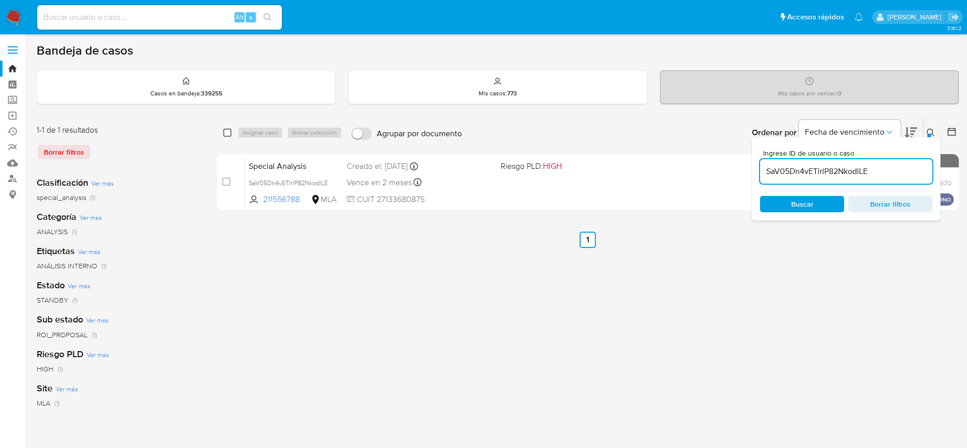
drag, startPoint x: 224, startPoint y: 131, endPoint x: 229, endPoint y: 134, distance: 5.9
click at [224, 131] on input "checkbox" at bounding box center [227, 133] width 8 height 8
checkbox input "true"
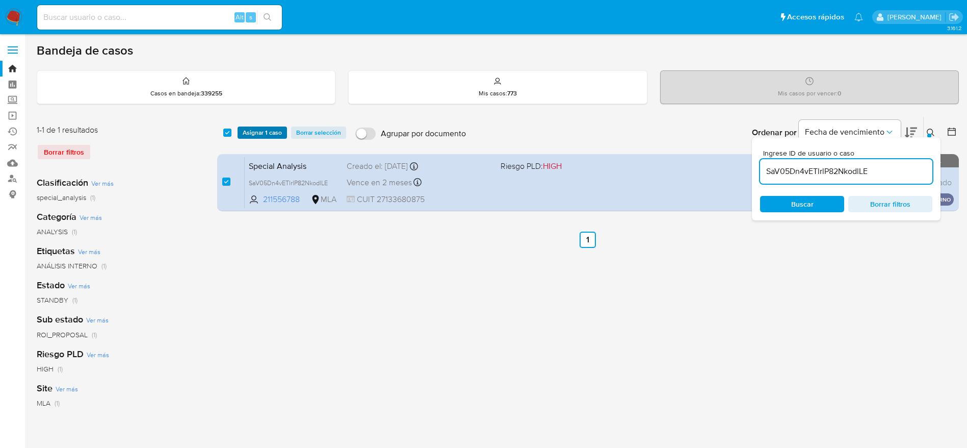
click at [253, 131] on span "Asignar 1 caso" at bounding box center [262, 132] width 39 height 10
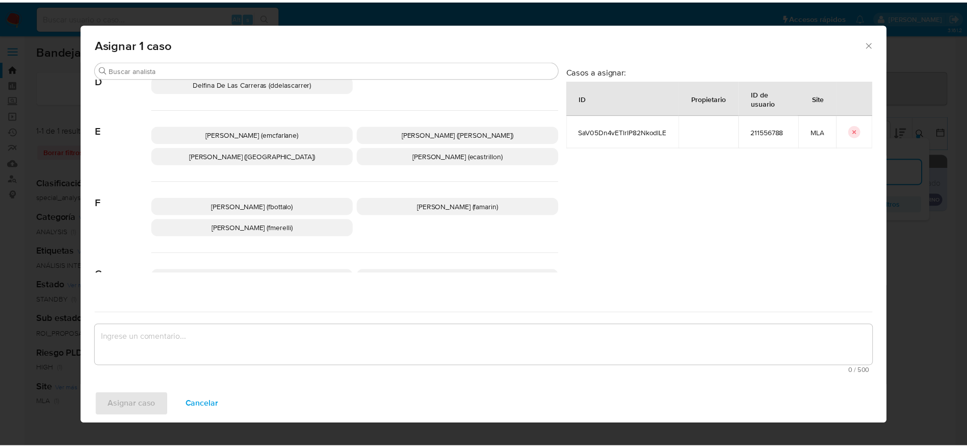
scroll to position [153, 0]
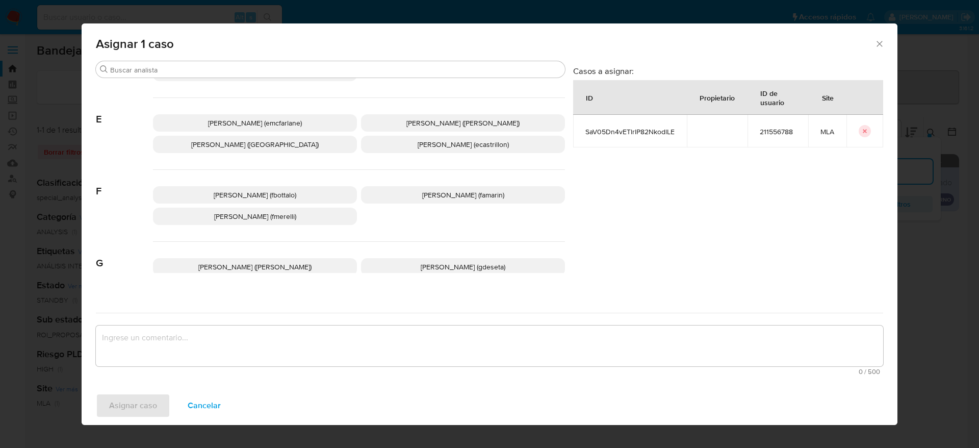
click at [254, 127] on span "Elaine Mc Farlane (emcfarlane)" at bounding box center [255, 123] width 94 height 10
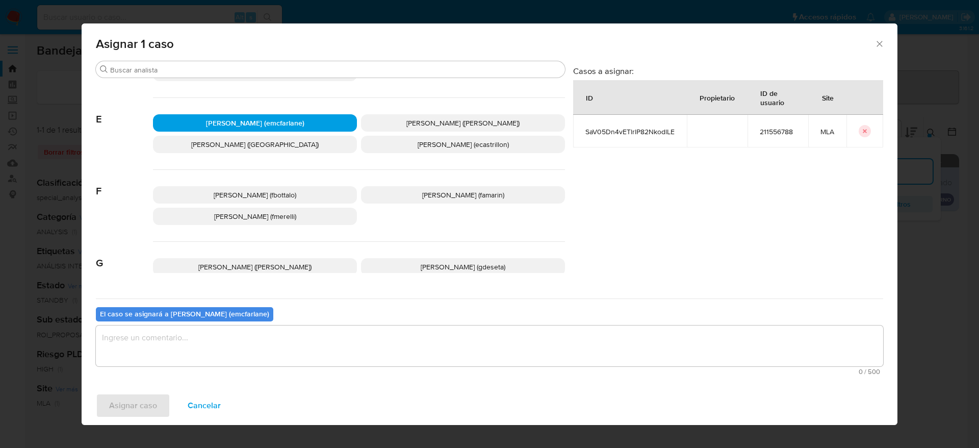
click at [167, 340] on textarea "assign-modal" at bounding box center [489, 345] width 787 height 41
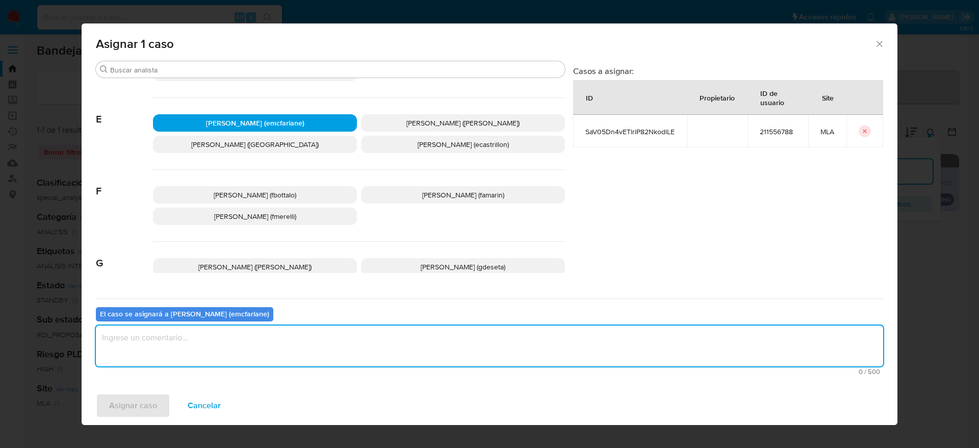
type textarea "C"
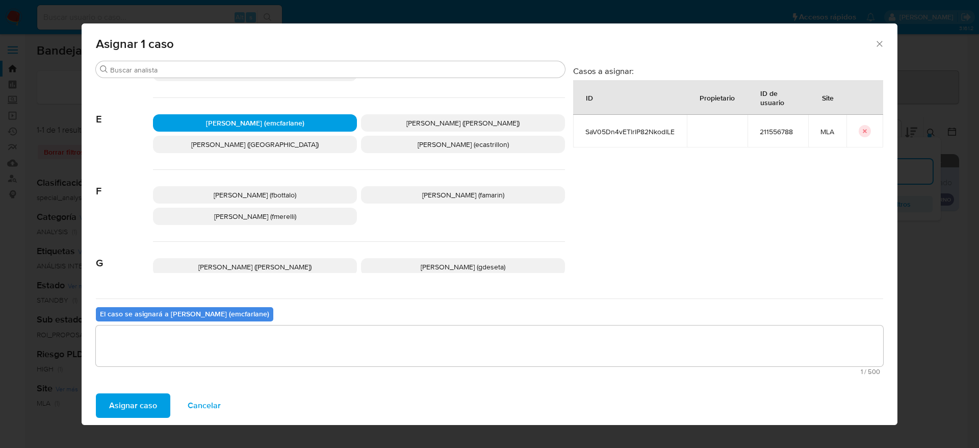
click at [135, 402] on span "Asignar caso" at bounding box center [133, 405] width 48 height 22
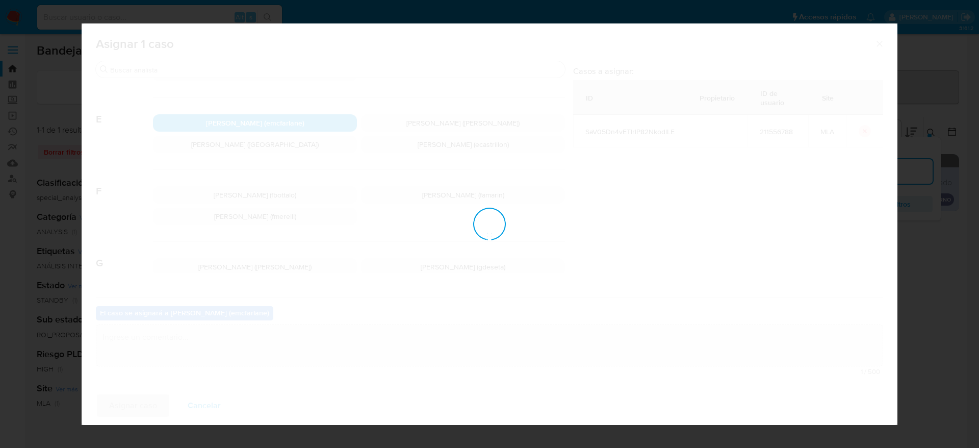
checkbox input "false"
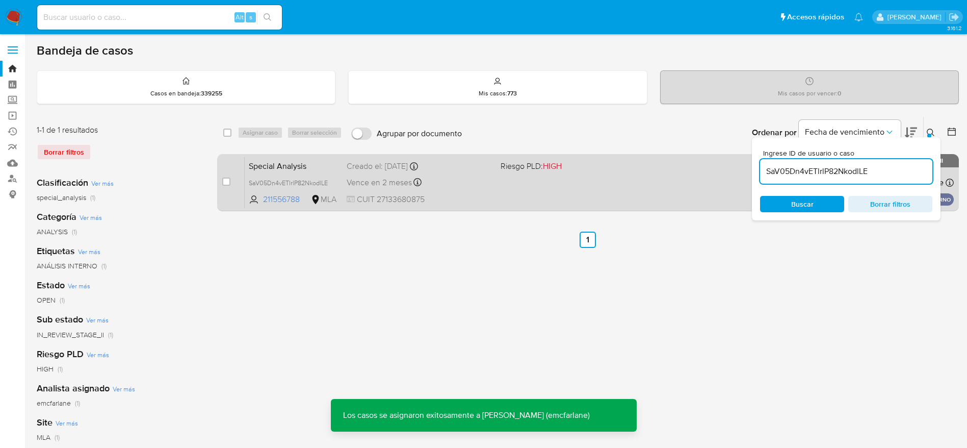
click at [483, 181] on div "Vence en 2 meses Vence el 15/12/2025 10:11:44" at bounding box center [420, 182] width 146 height 14
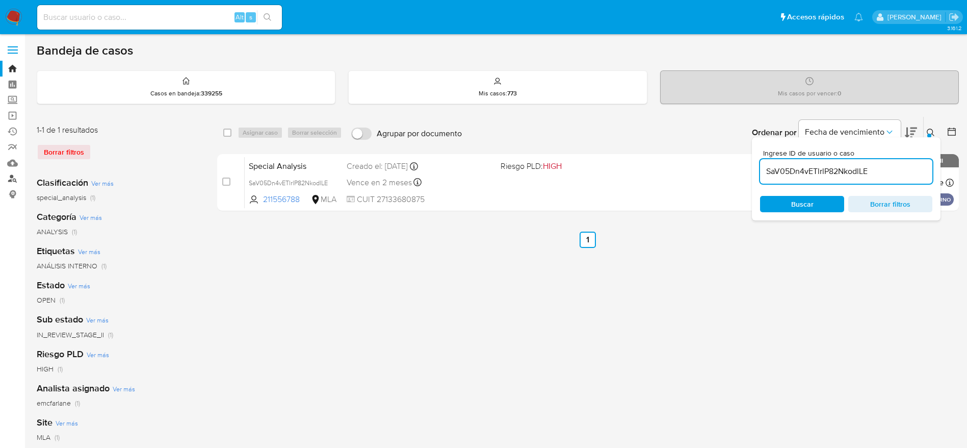
click at [14, 178] on link "Buscador de personas" at bounding box center [60, 179] width 121 height 16
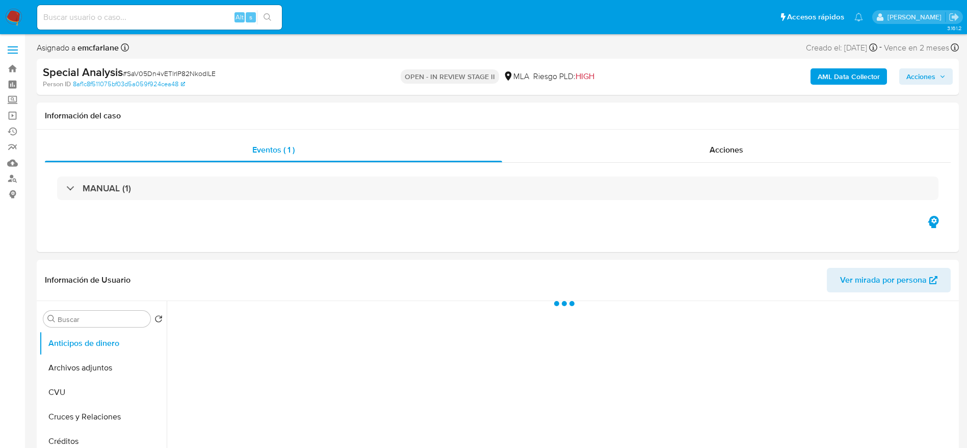
select select "10"
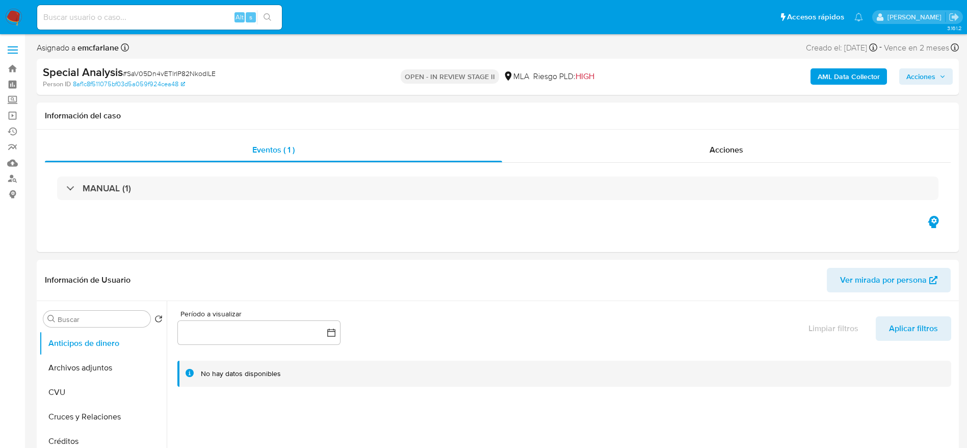
click at [932, 74] on span "Acciones" at bounding box center [921, 76] width 29 height 16
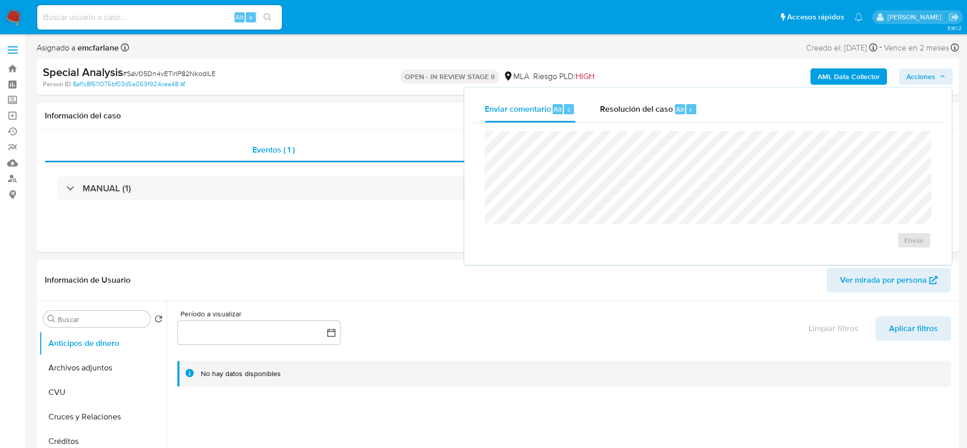
drag, startPoint x: 650, startPoint y: 113, endPoint x: 653, endPoint y: 125, distance: 13.0
click at [650, 113] on span "Resolución del caso" at bounding box center [636, 109] width 73 height 12
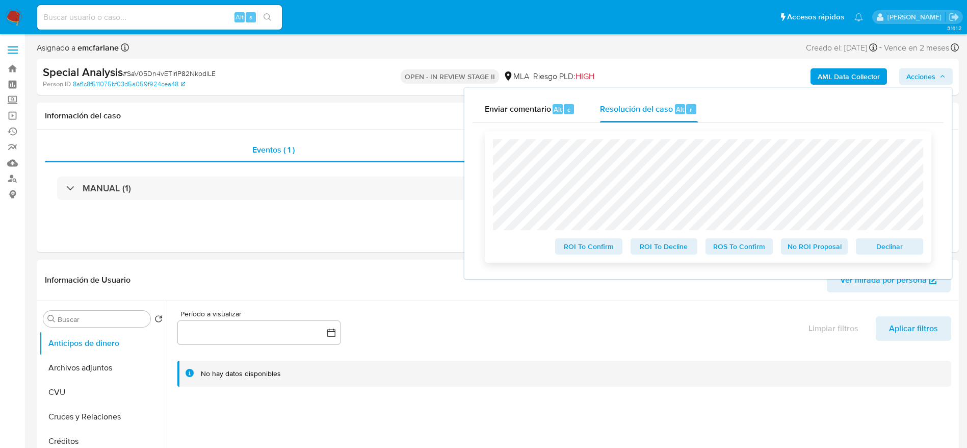
click at [909, 246] on span "Declinar" at bounding box center [889, 246] width 53 height 14
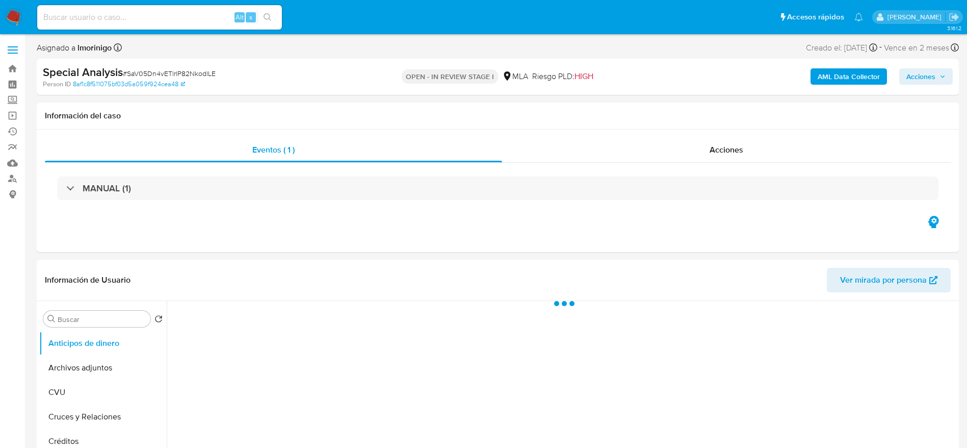
select select "10"
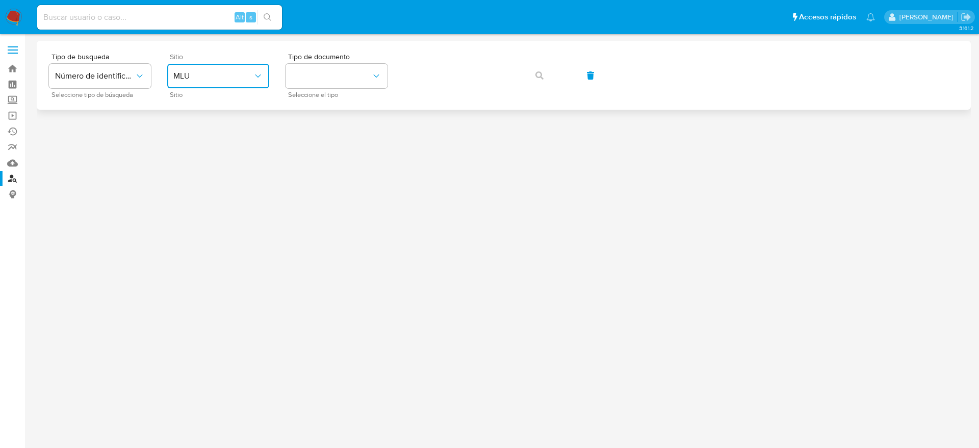
click at [207, 73] on span "MLU" at bounding box center [213, 76] width 80 height 10
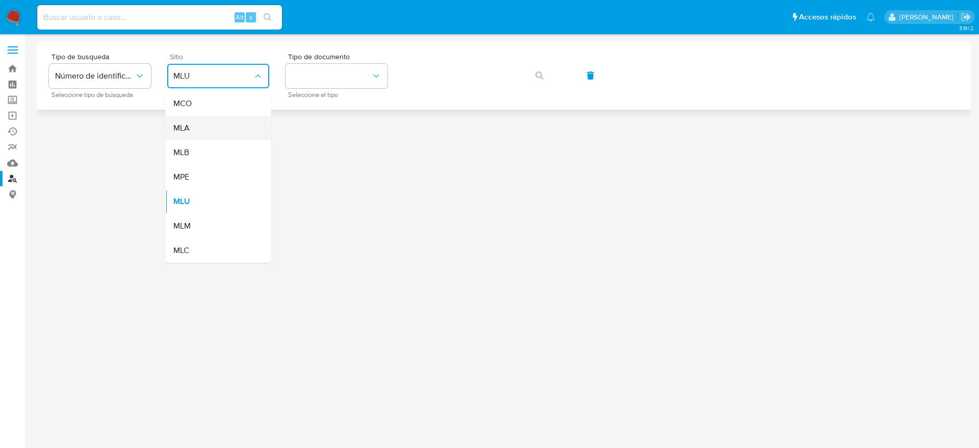
click at [201, 130] on div "MLA" at bounding box center [215, 128] width 84 height 24
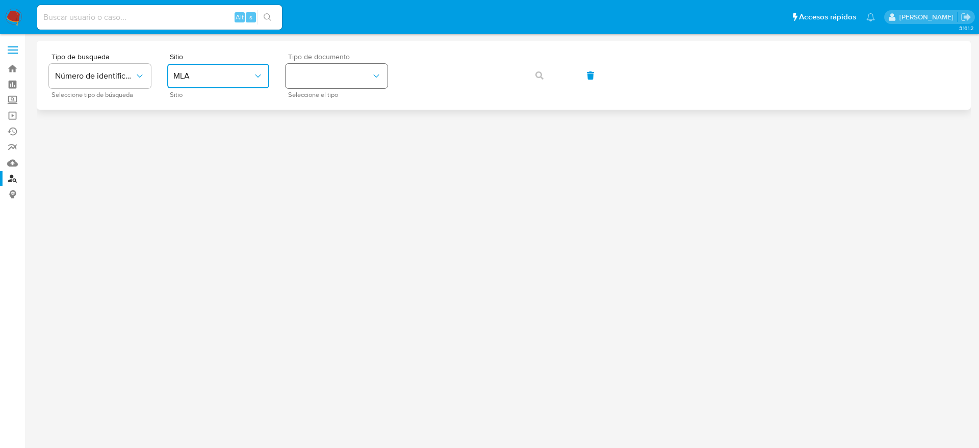
click at [339, 84] on button "identificationType" at bounding box center [337, 76] width 102 height 24
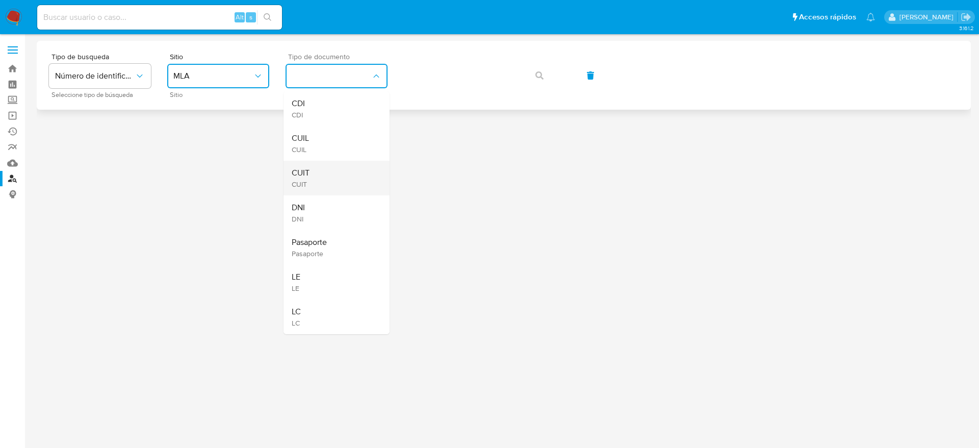
click at [331, 175] on div "CUIT CUIT" at bounding box center [334, 178] width 84 height 35
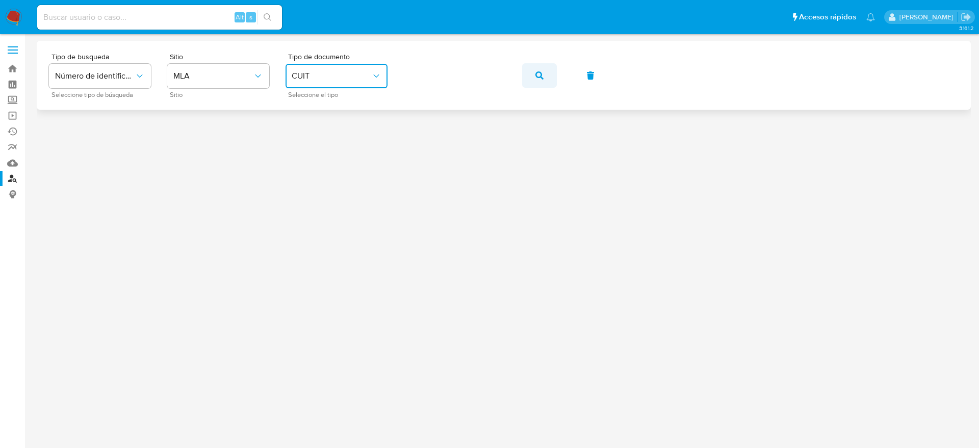
click at [537, 80] on span "button" at bounding box center [539, 75] width 8 height 22
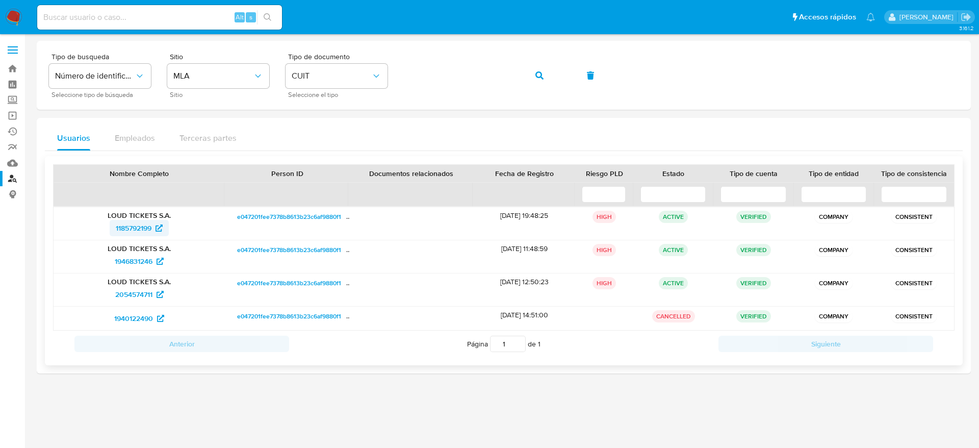
click at [142, 226] on span "1185792199" at bounding box center [134, 228] width 36 height 16
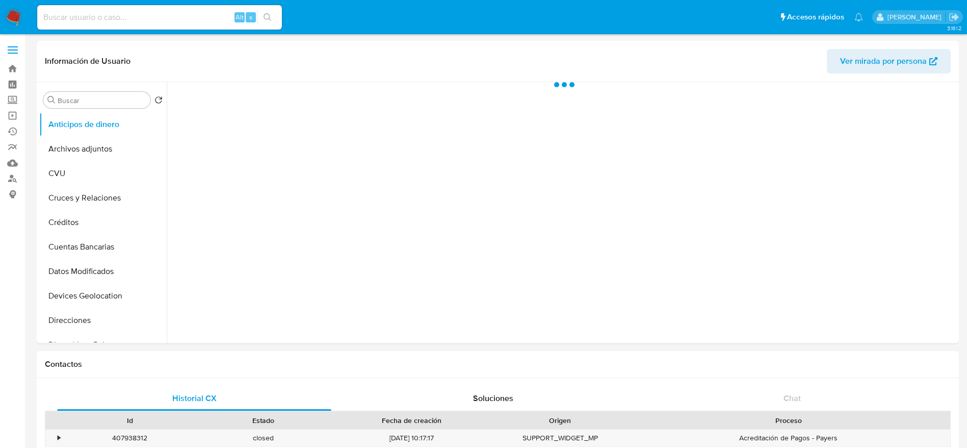
select select "10"
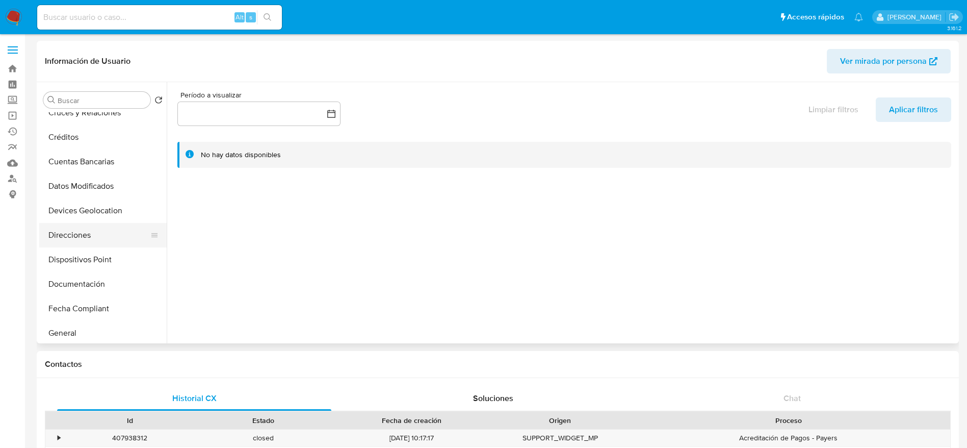
scroll to position [153, 0]
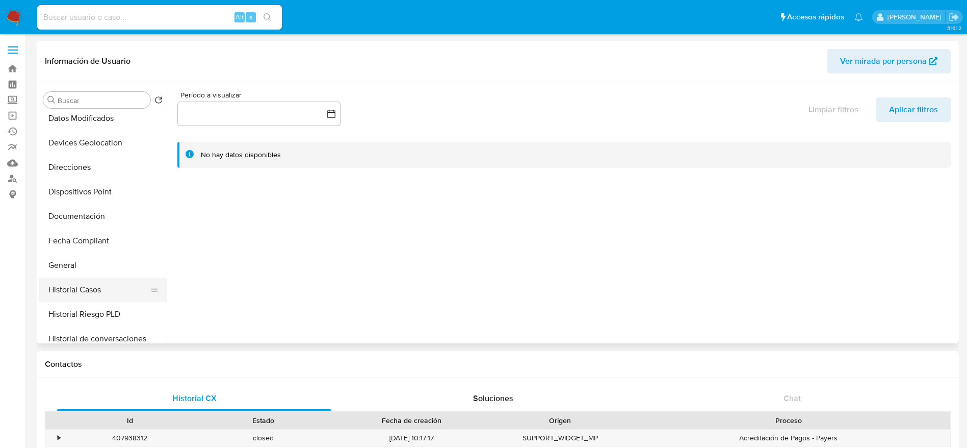
click at [91, 286] on button "Historial Casos" at bounding box center [98, 289] width 119 height 24
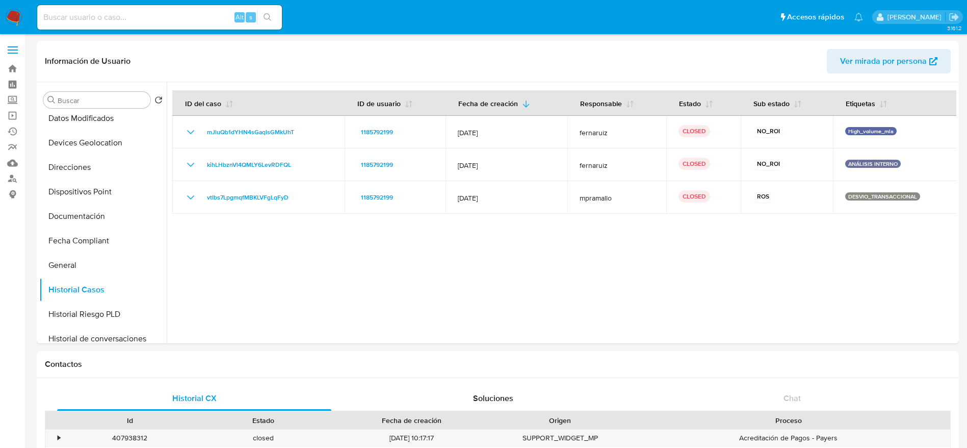
click at [159, 19] on input at bounding box center [159, 17] width 245 height 13
paste input "583041042"
type input "583041042"
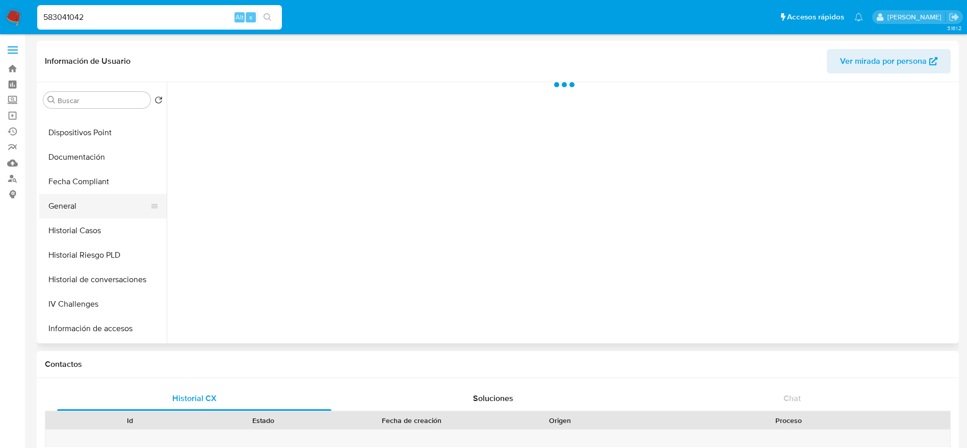
scroll to position [306, 0]
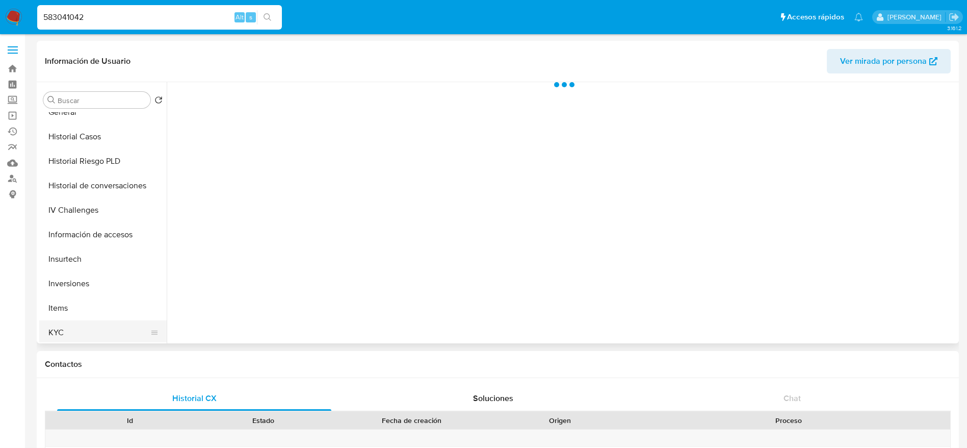
select select "10"
click at [69, 334] on button "KYC" at bounding box center [98, 332] width 119 height 24
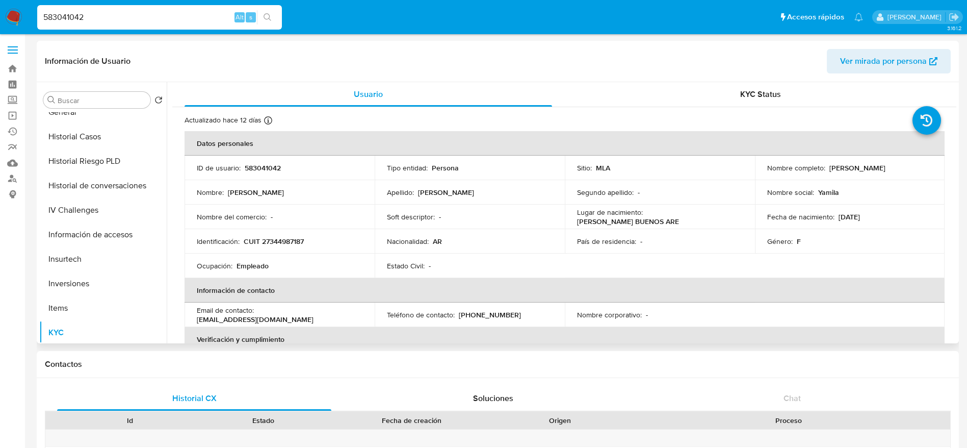
click at [283, 241] on p "CUIT 27344987187" at bounding box center [274, 241] width 60 height 9
click at [310, 239] on div "Identificación : CUIT 27344987187" at bounding box center [280, 241] width 166 height 9
click at [284, 246] on td "Identificación : CUIT 27344987187" at bounding box center [280, 241] width 190 height 24
click at [286, 242] on p "CUIT 27344987187" at bounding box center [274, 241] width 60 height 9
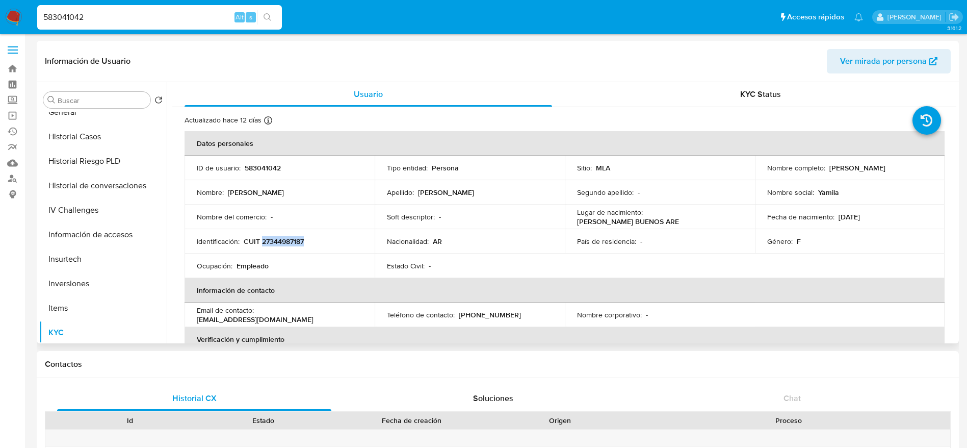
click at [286, 241] on p "CUIT 27344987187" at bounding box center [274, 241] width 60 height 9
copy p "27344987187"
click at [155, 17] on input "583041042" at bounding box center [159, 17] width 245 height 13
paste input "2368822735"
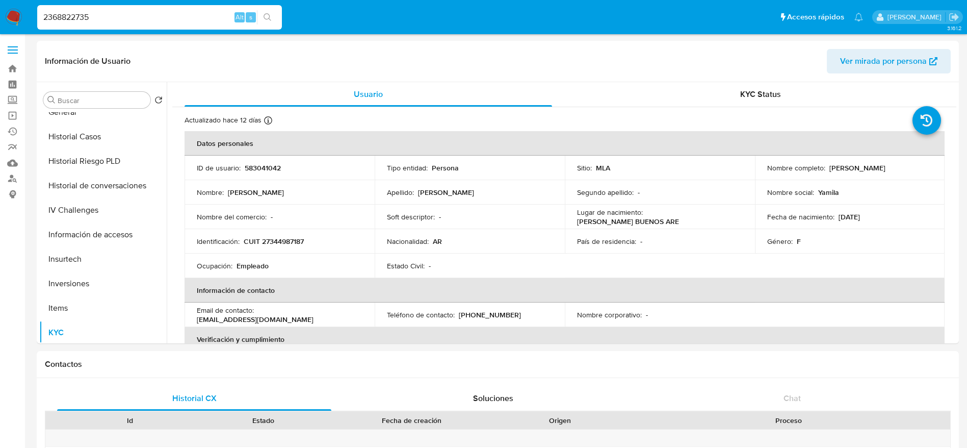
type input "2368822735"
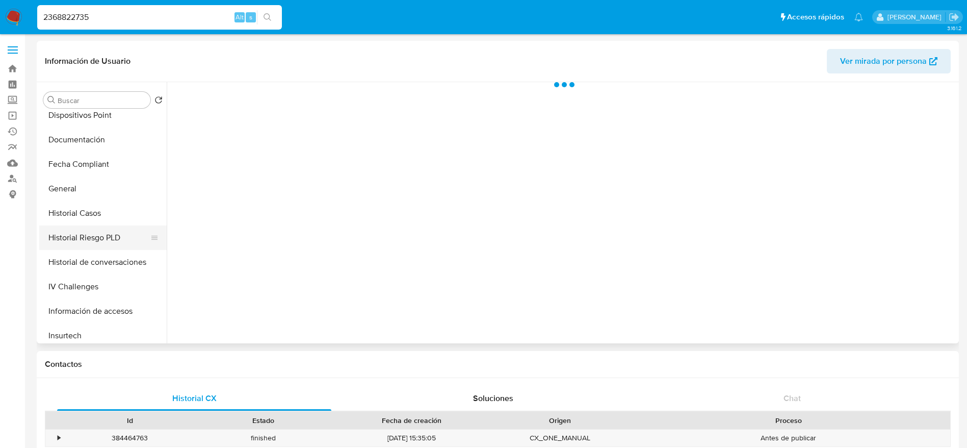
select select "10"
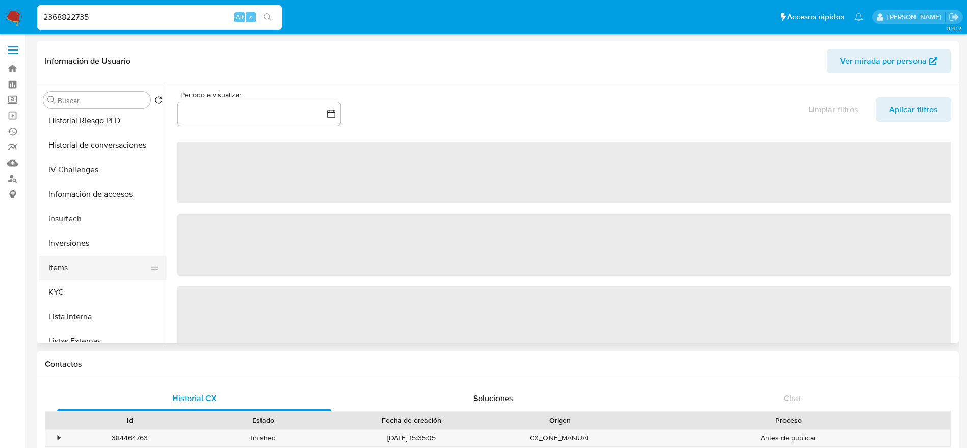
scroll to position [382, 0]
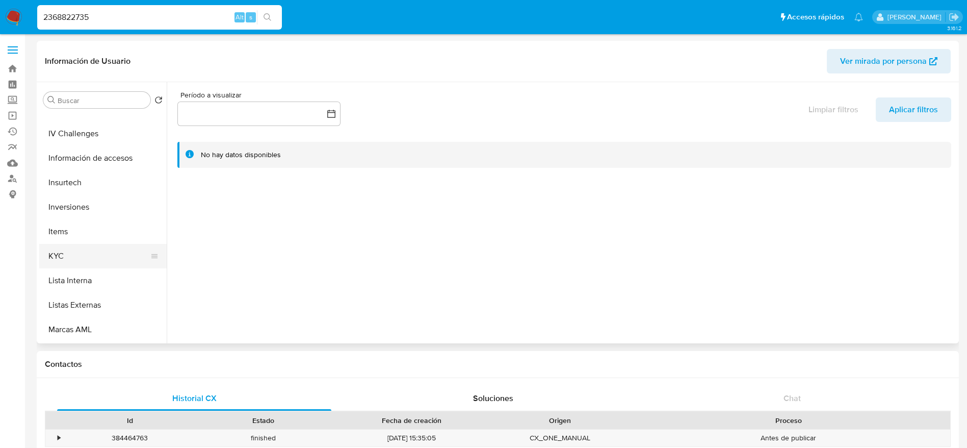
click at [75, 255] on button "KYC" at bounding box center [98, 256] width 119 height 24
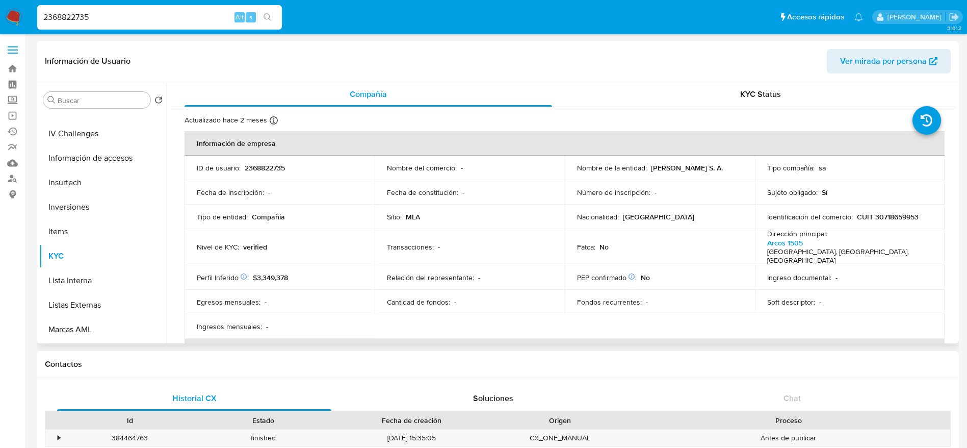
click at [900, 211] on td "Identificación del comercio : CUIT 30718659953" at bounding box center [850, 217] width 190 height 24
click at [903, 219] on p "CUIT 30718659953" at bounding box center [888, 216] width 62 height 9
copy p "30718659953"
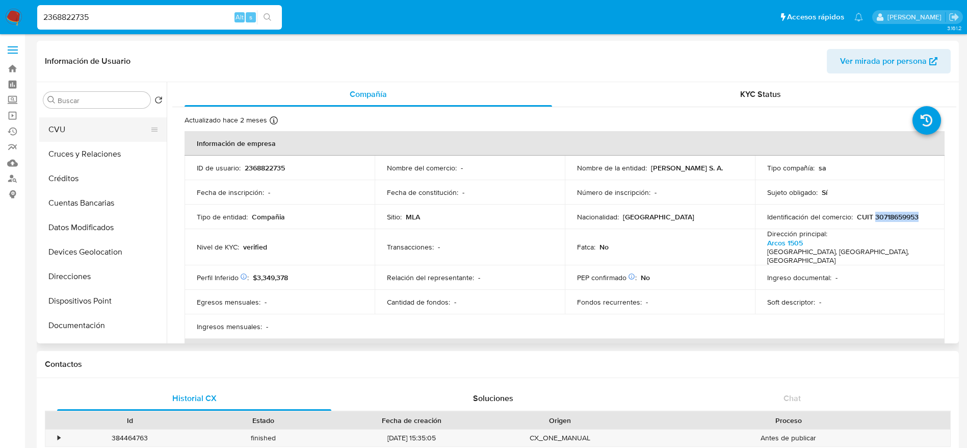
scroll to position [0, 0]
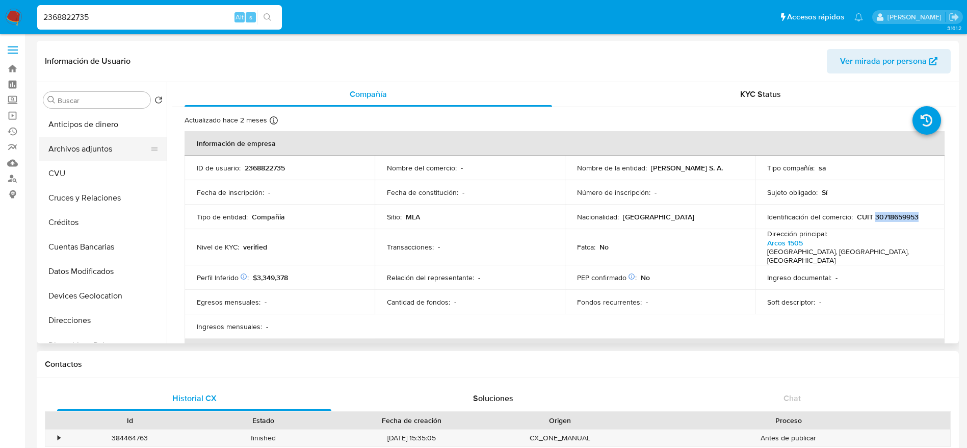
click at [112, 148] on button "Archivos adjuntos" at bounding box center [98, 149] width 119 height 24
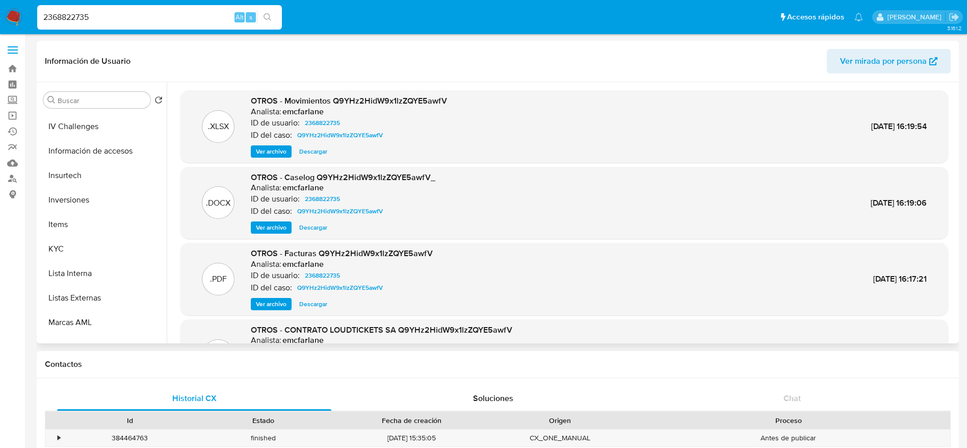
scroll to position [459, 0]
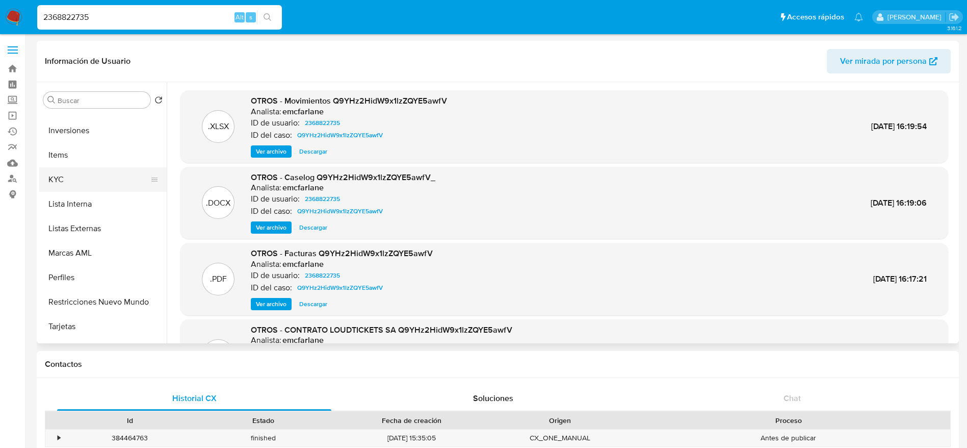
click at [53, 175] on button "KYC" at bounding box center [98, 179] width 119 height 24
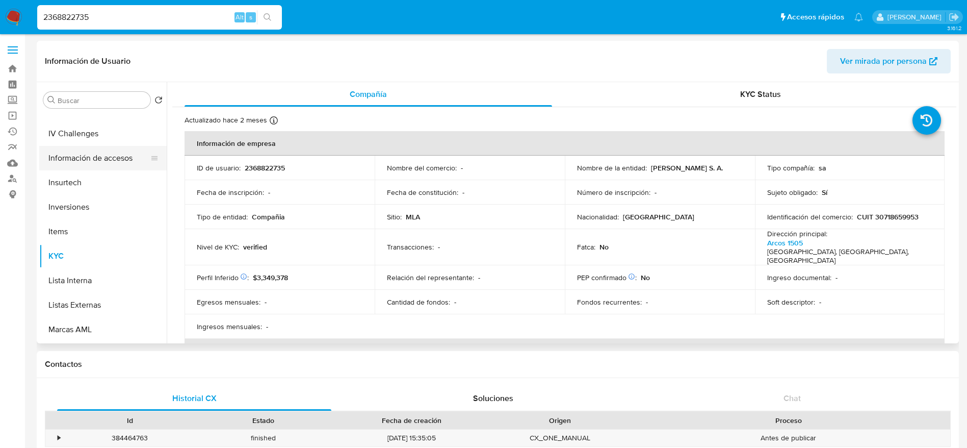
scroll to position [229, 0]
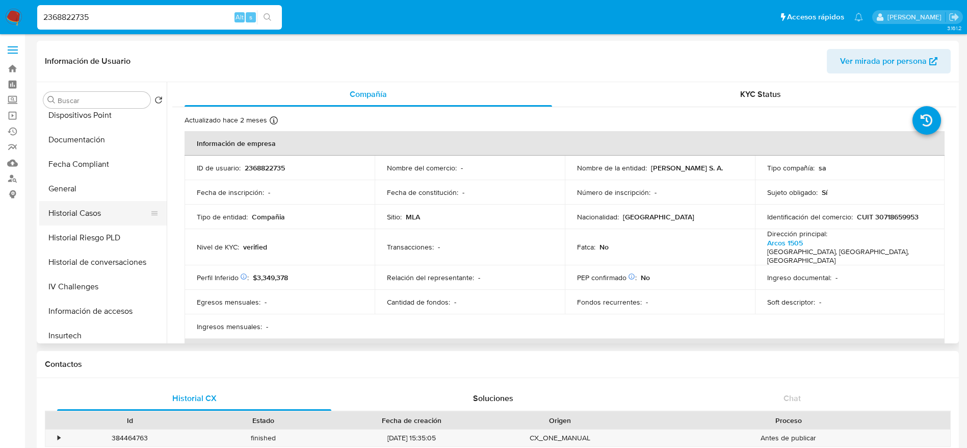
click at [79, 218] on button "Historial Casos" at bounding box center [98, 213] width 119 height 24
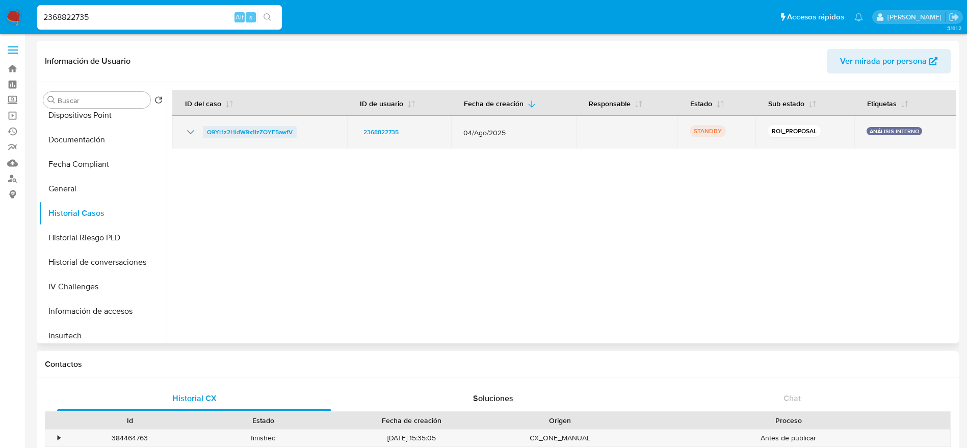
click at [235, 130] on span "Q9YHz2HidW9x1lzZQYE5awfV" at bounding box center [250, 132] width 86 height 12
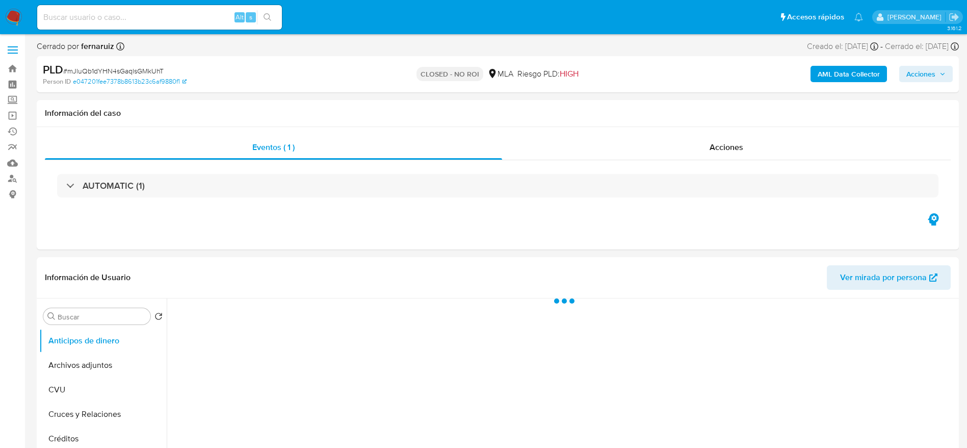
select select "10"
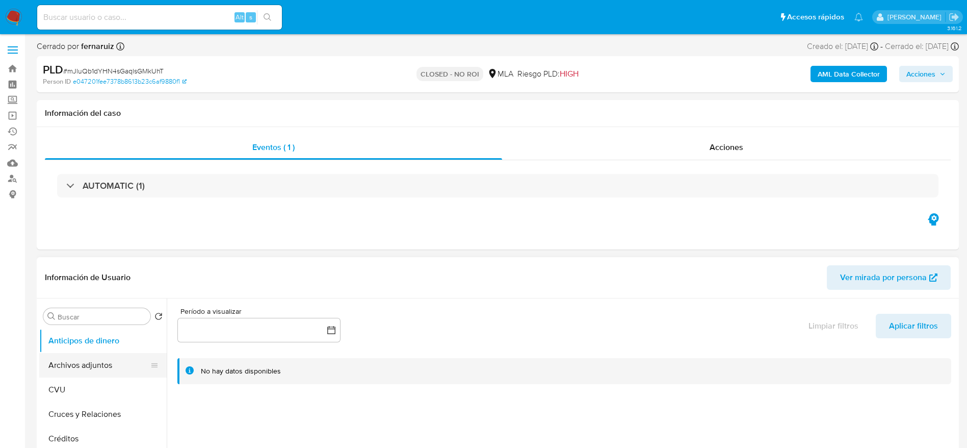
click at [91, 366] on button "Archivos adjuntos" at bounding box center [98, 365] width 119 height 24
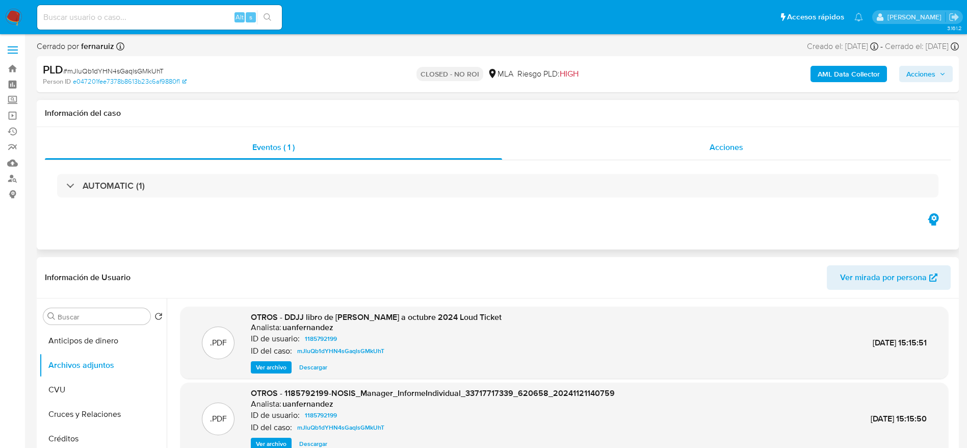
click at [717, 141] on span "Acciones" at bounding box center [727, 147] width 34 height 12
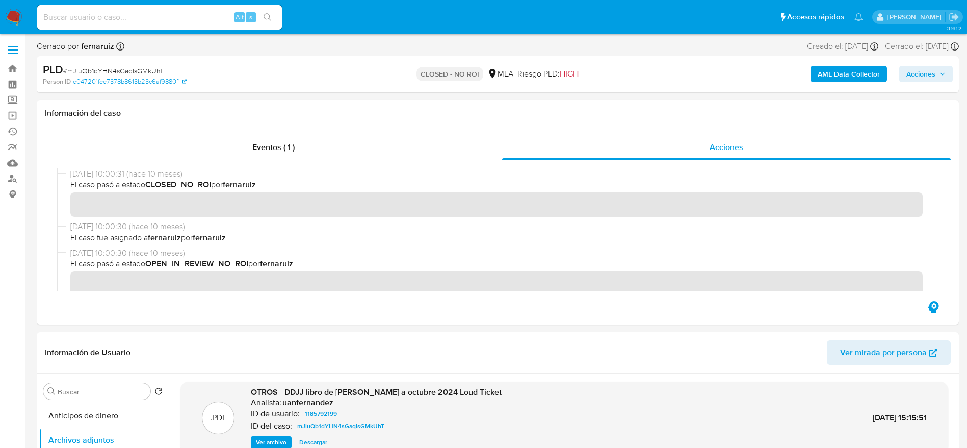
scroll to position [229, 0]
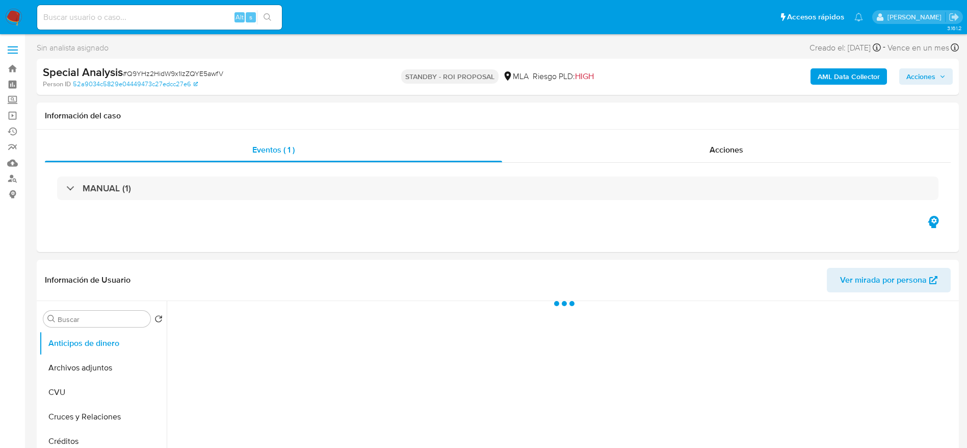
click at [143, 73] on span "# Q9YHz2HidW9x1lzZQYE5awfV" at bounding box center [173, 73] width 100 height 10
copy span "Q9YHz2HidW9x1lzZQYE5awfV"
select select "10"
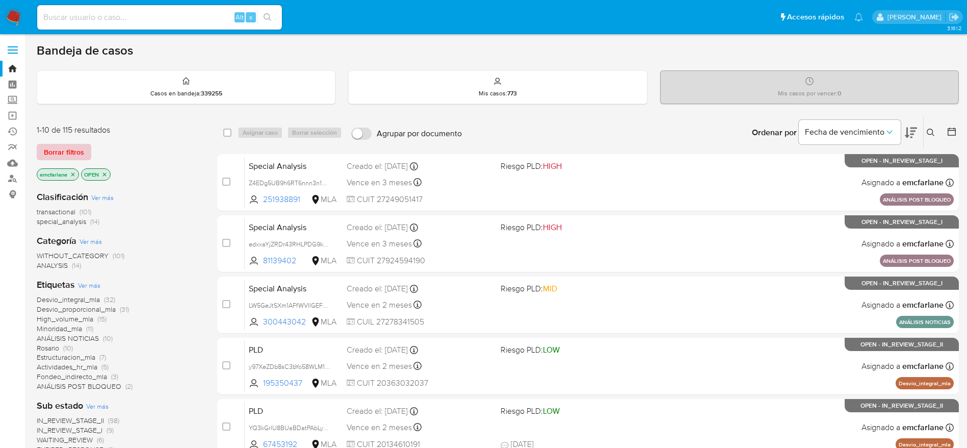
click at [80, 145] on span "Borrar filtros" at bounding box center [64, 152] width 40 height 14
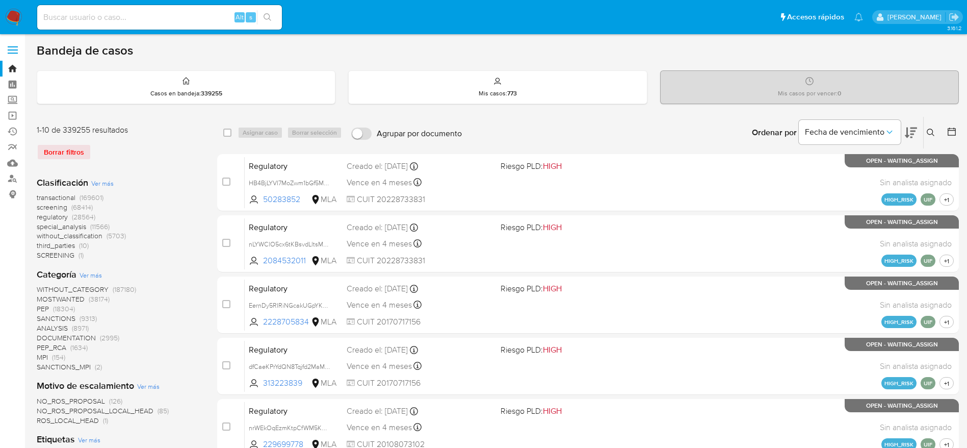
click at [934, 132] on icon at bounding box center [931, 133] width 8 height 8
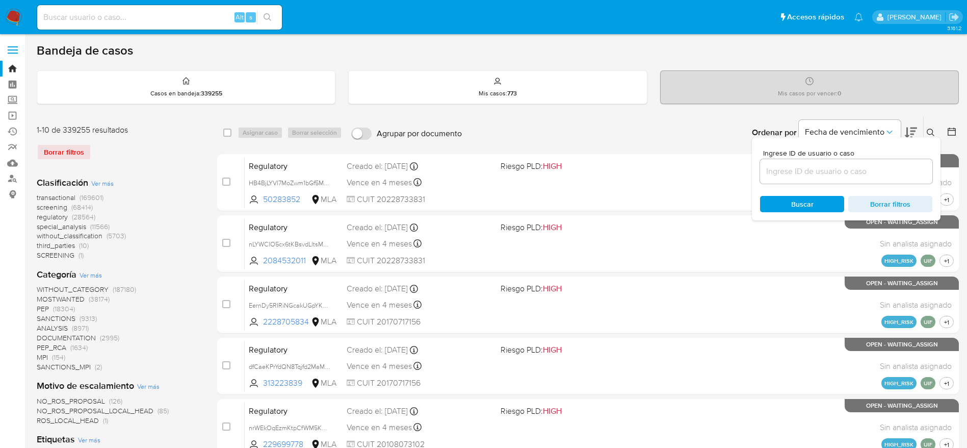
click at [861, 179] on div at bounding box center [846, 171] width 172 height 24
click at [859, 170] on input at bounding box center [846, 171] width 172 height 13
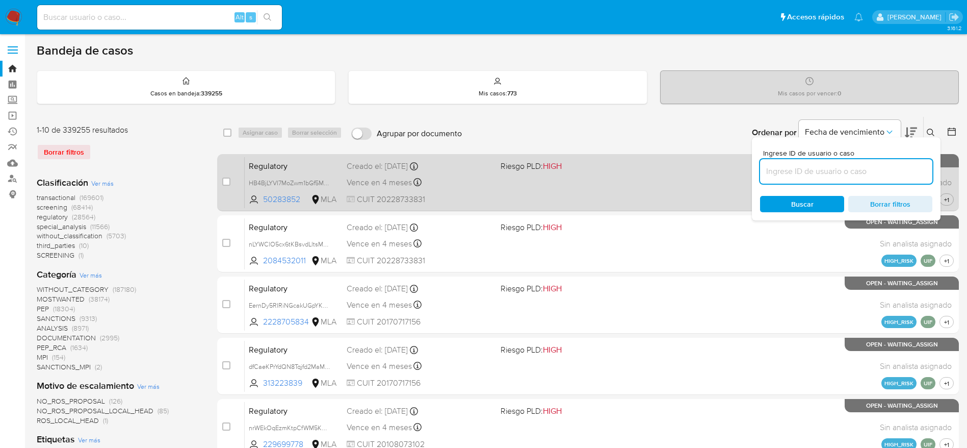
paste input "Q9YHz2HidW9x1lzZQYE5awfV"
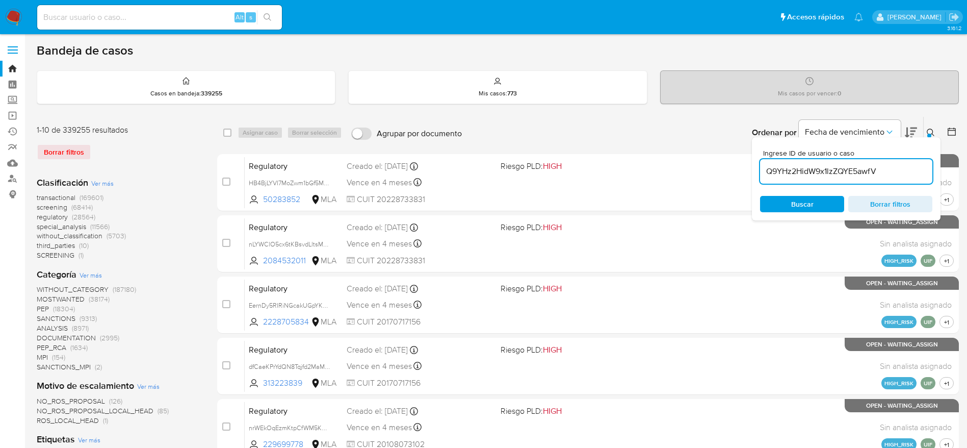
type input "Q9YHz2HidW9x1lzZQYE5awfV"
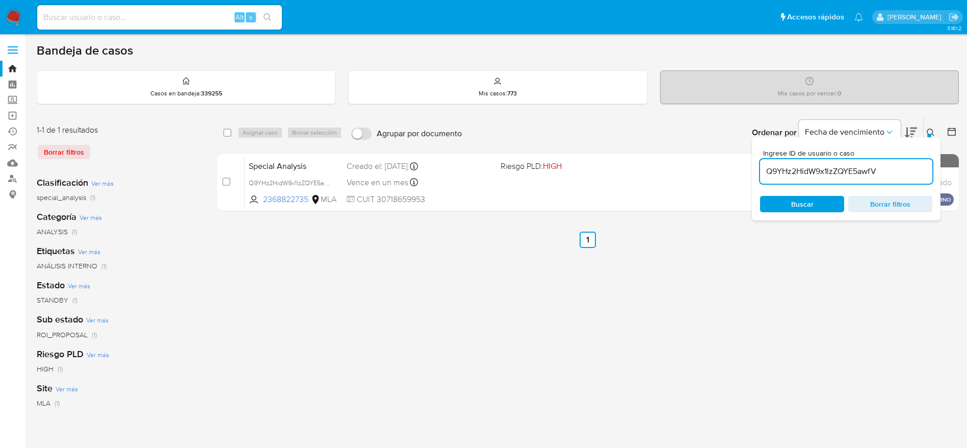
click at [230, 137] on div "select-all-cases-checkbox" at bounding box center [227, 132] width 8 height 10
click at [229, 130] on input "checkbox" at bounding box center [227, 133] width 8 height 8
checkbox input "true"
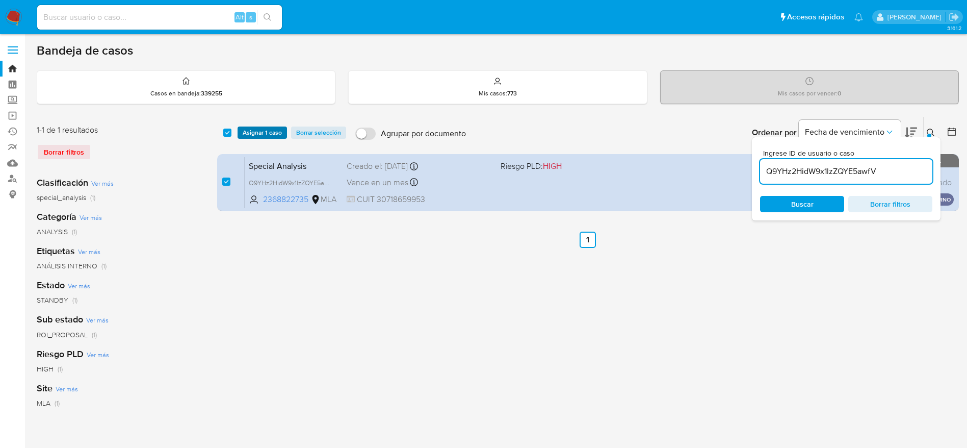
click at [252, 133] on span "Asignar 1 caso" at bounding box center [262, 132] width 39 height 10
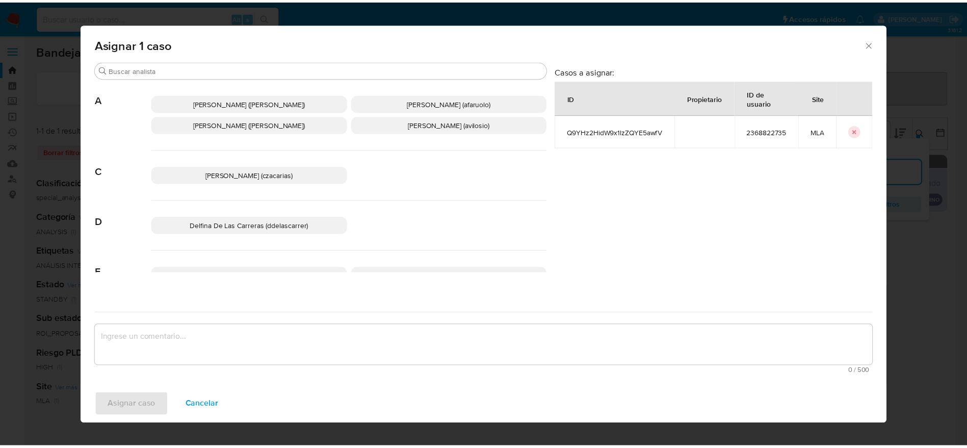
scroll to position [76, 0]
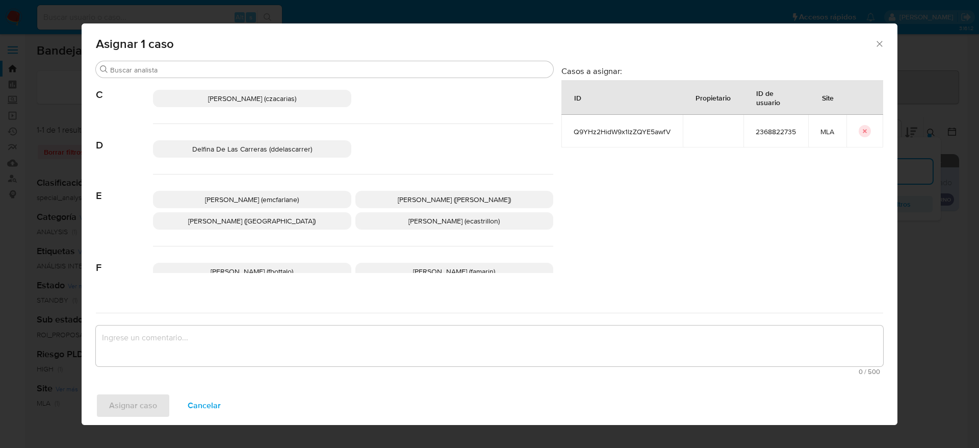
click at [260, 196] on span "[PERSON_NAME] (emcfarlane)" at bounding box center [252, 199] width 94 height 10
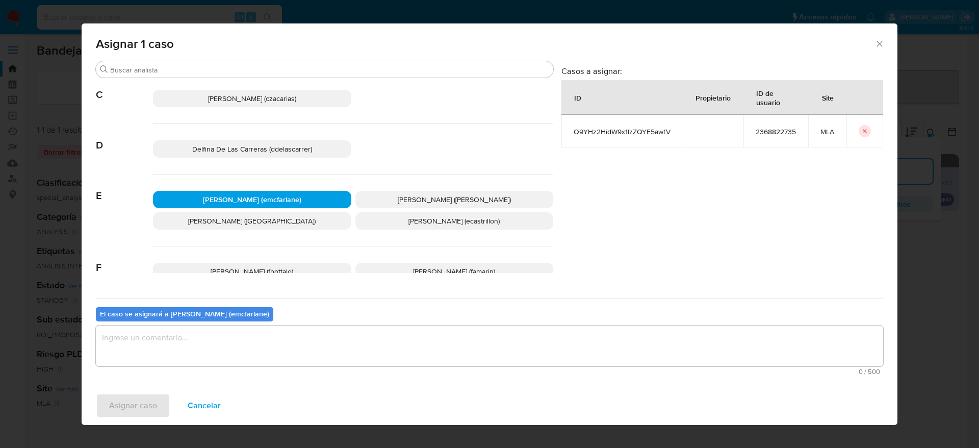
drag, startPoint x: 260, startPoint y: 327, endPoint x: 254, endPoint y: 328, distance: 5.2
click at [259, 327] on textarea "assign-modal" at bounding box center [489, 345] width 787 height 41
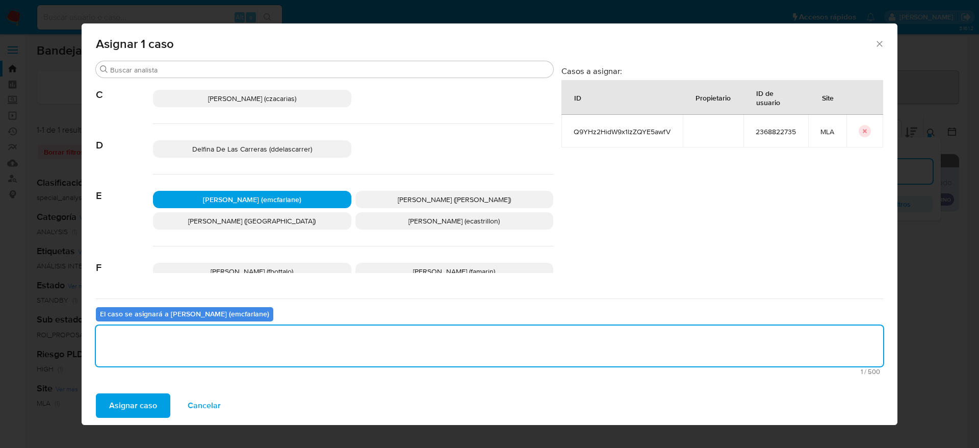
click at [147, 398] on span "Asignar caso" at bounding box center [133, 405] width 48 height 22
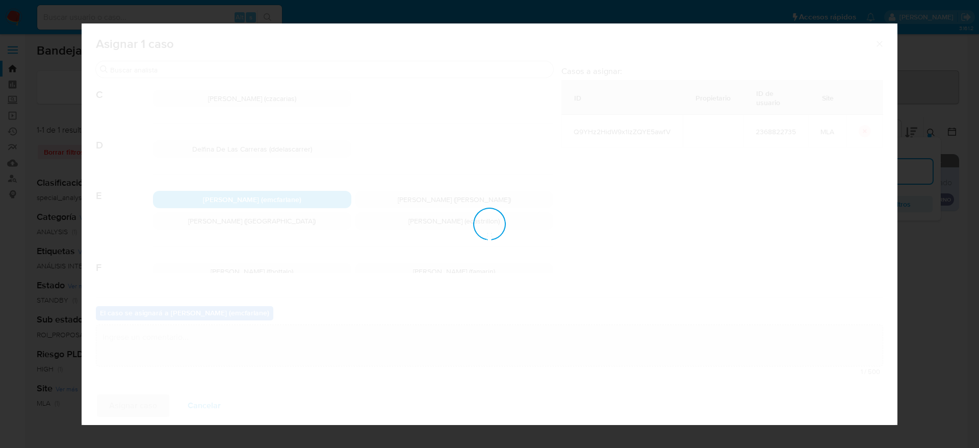
checkbox input "false"
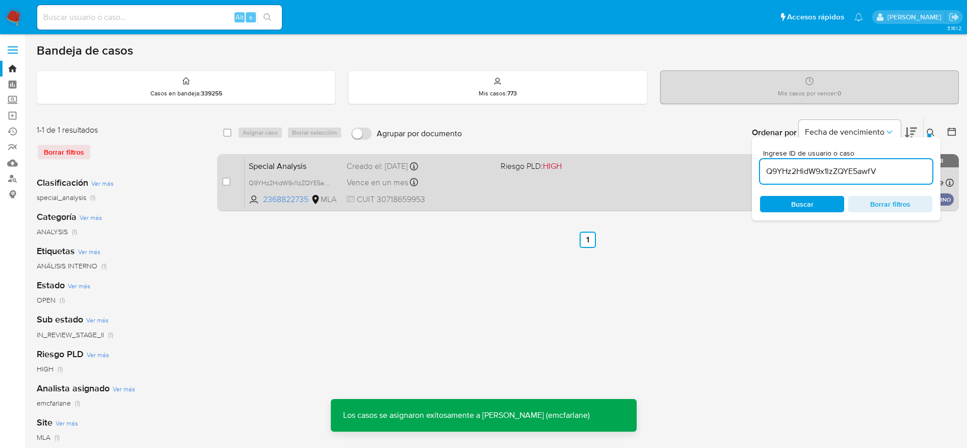
click at [503, 175] on div "Special Analysis Q9YHz2HidW9x1lzZQYE5awfV 2368822735 MLA Riesgo PLD: HIGH Cread…" at bounding box center [599, 183] width 709 height 52
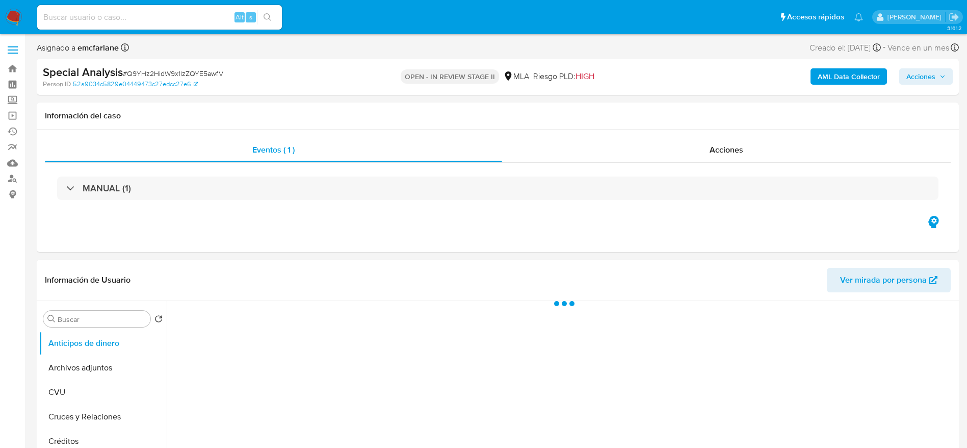
click at [919, 72] on span "Acciones" at bounding box center [921, 76] width 29 height 16
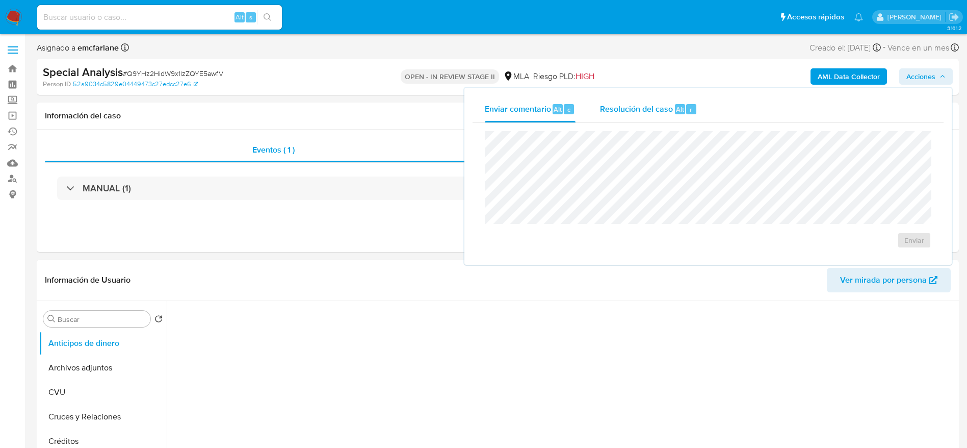
click at [628, 121] on div "Resolución del caso Alt r" at bounding box center [648, 109] width 97 height 27
select select "10"
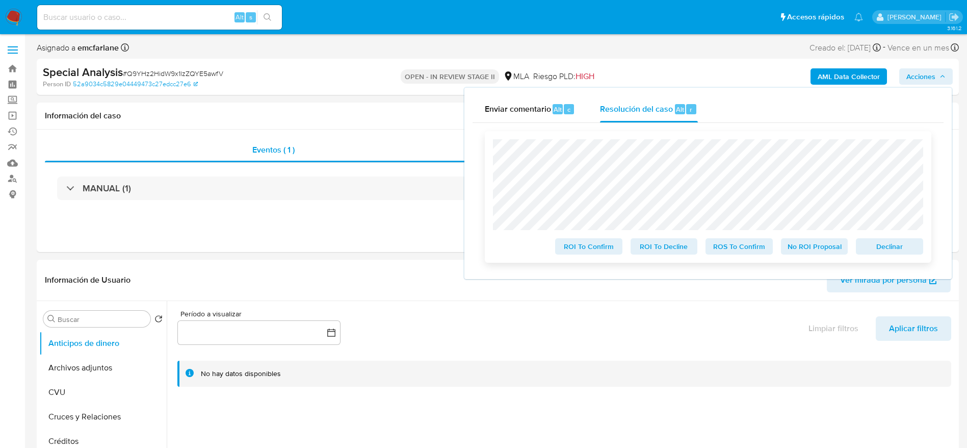
click at [878, 245] on span "Declinar" at bounding box center [889, 246] width 53 height 14
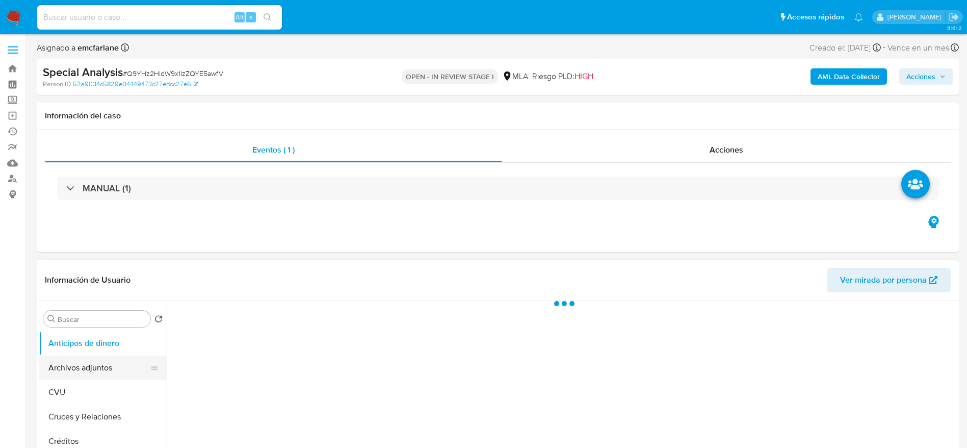
click at [76, 372] on button "Archivos adjuntos" at bounding box center [98, 367] width 119 height 24
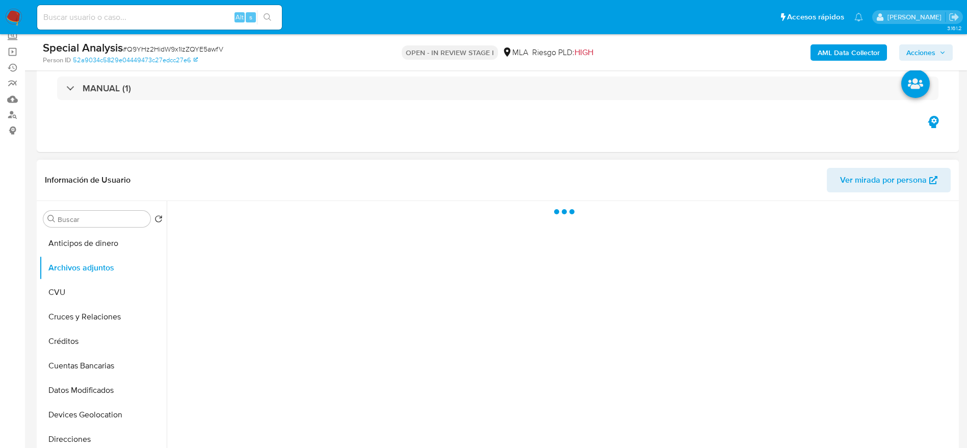
scroll to position [153, 0]
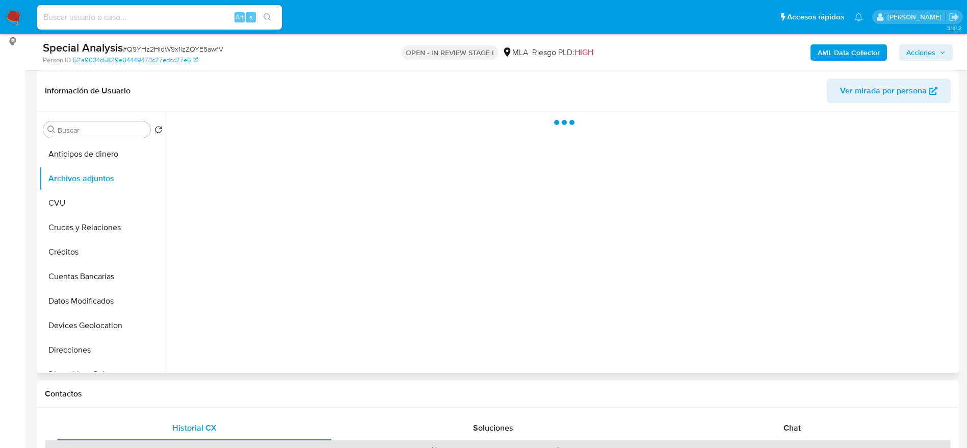
select select "10"
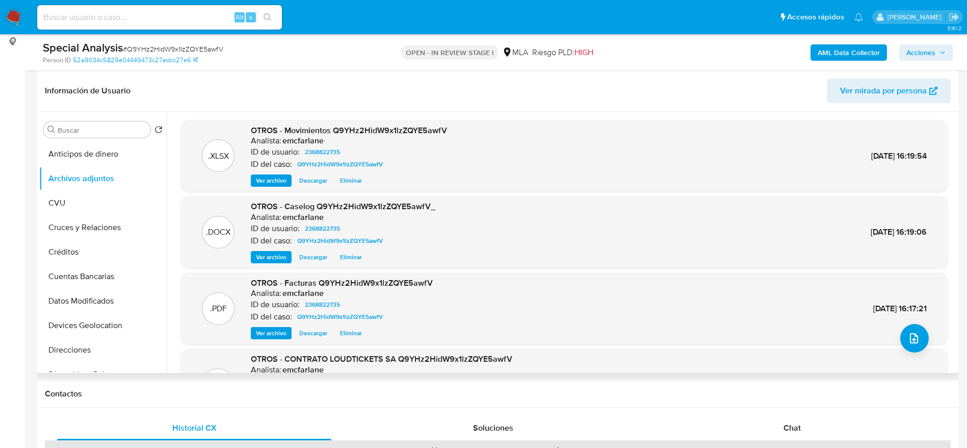
click at [351, 180] on span "Eliminar" at bounding box center [351, 180] width 22 height 10
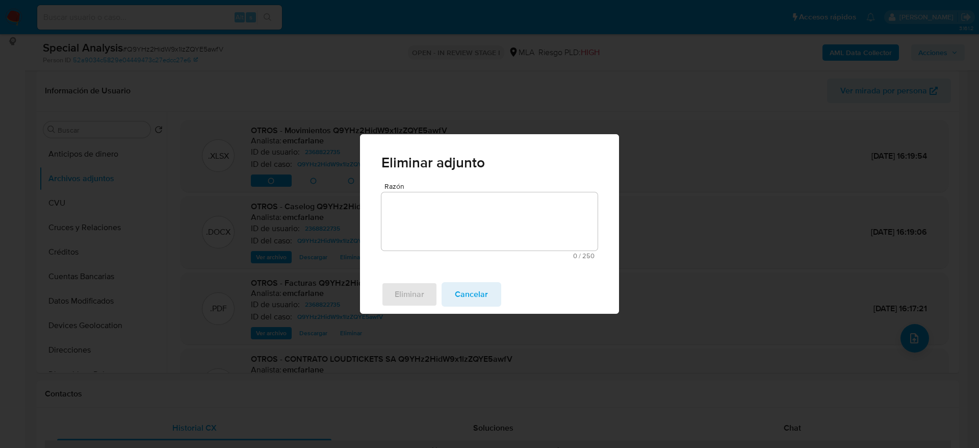
click at [444, 221] on textarea "Razón" at bounding box center [489, 221] width 216 height 58
click at [484, 293] on span "Cancelar" at bounding box center [471, 294] width 33 height 22
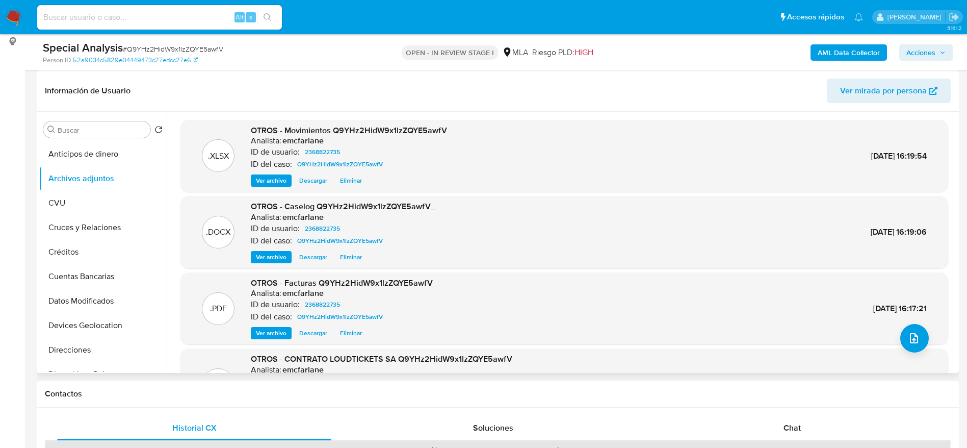
click at [361, 257] on span "Eliminar" at bounding box center [351, 257] width 22 height 10
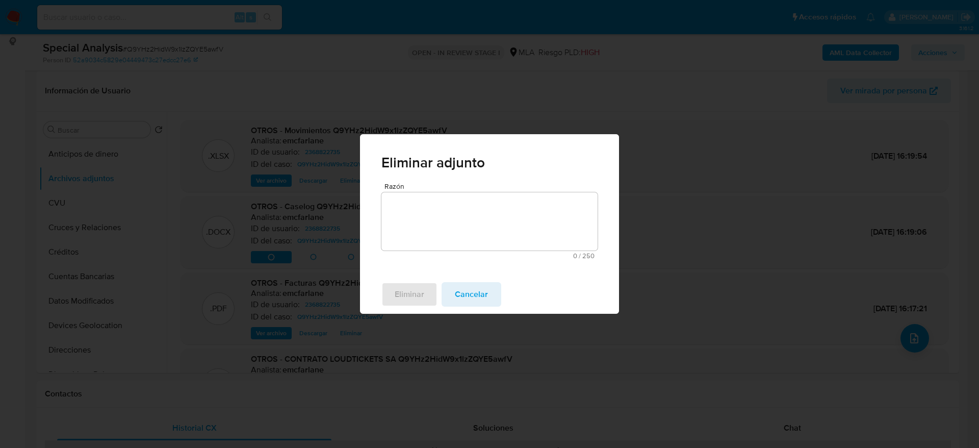
click at [413, 246] on div "Razón 0 / 250 250 caracteres restantes" at bounding box center [489, 221] width 216 height 76
click at [410, 217] on textarea "Razón" at bounding box center [489, 221] width 216 height 58
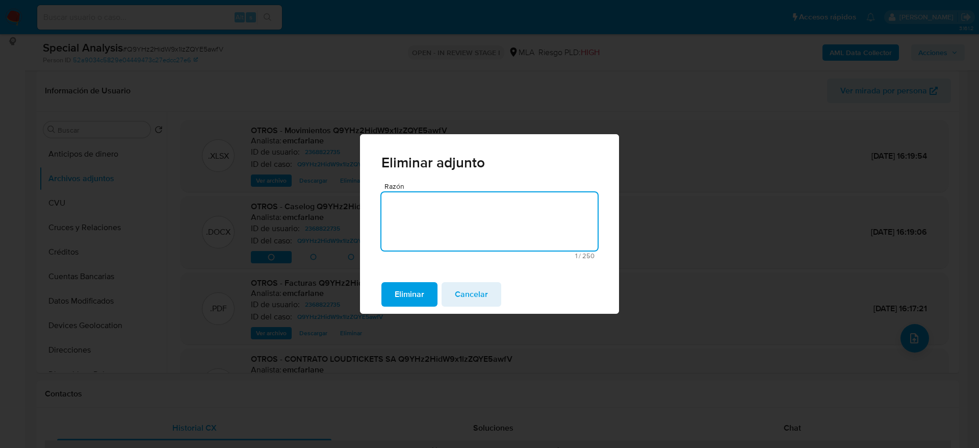
click at [401, 297] on span "Eliminar" at bounding box center [410, 294] width 30 height 22
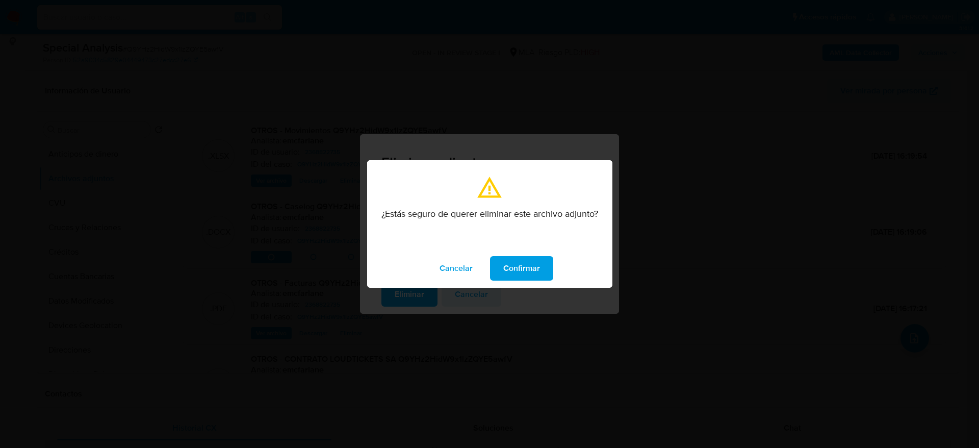
click at [516, 272] on span "Confirmar" at bounding box center [521, 268] width 37 height 22
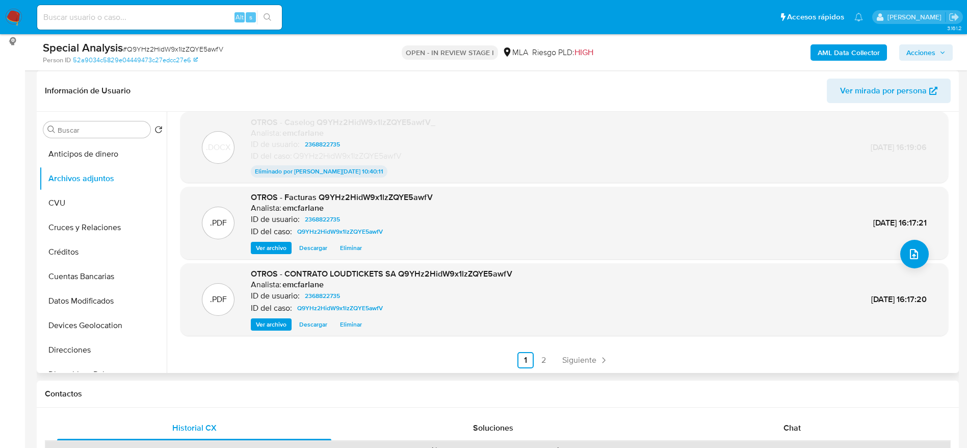
scroll to position [85, 0]
click at [574, 359] on span "Siguiente" at bounding box center [580, 359] width 34 height 8
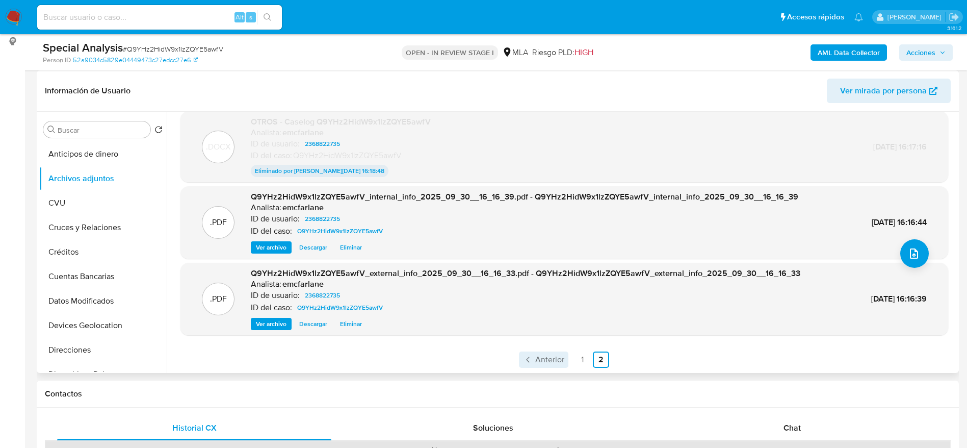
click at [539, 355] on span "Anterior" at bounding box center [549, 359] width 29 height 8
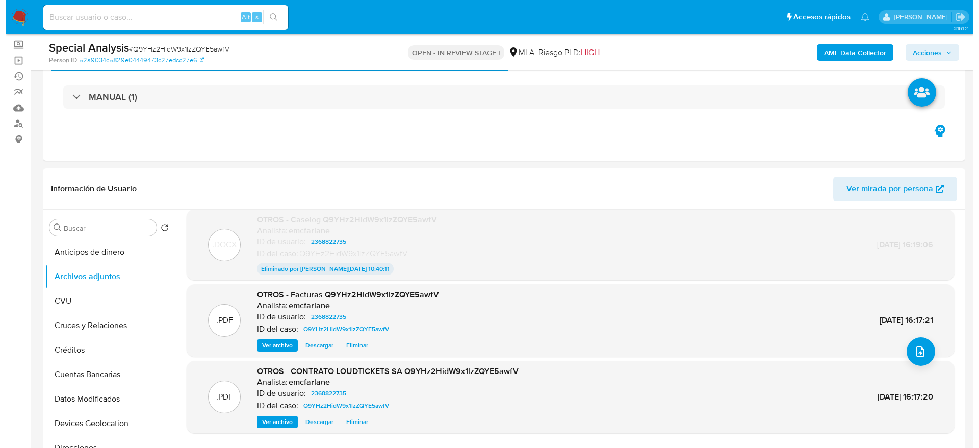
scroll to position [76, 0]
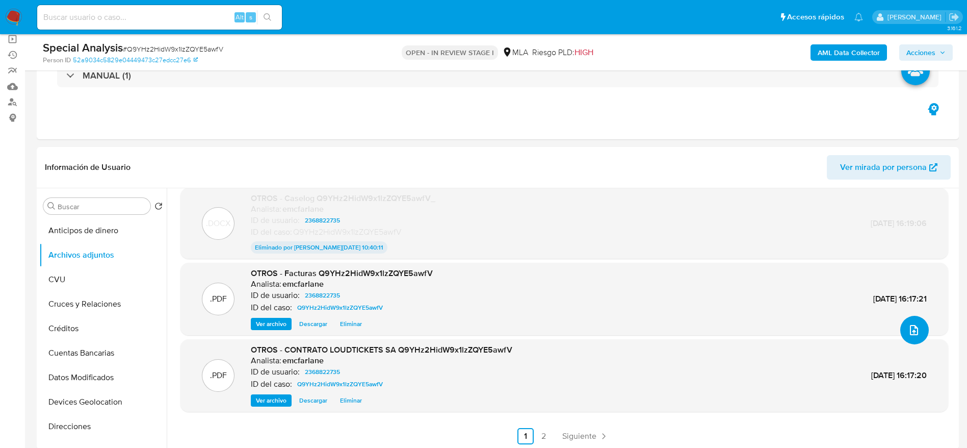
click at [917, 327] on button "upload-file" at bounding box center [915, 330] width 29 height 29
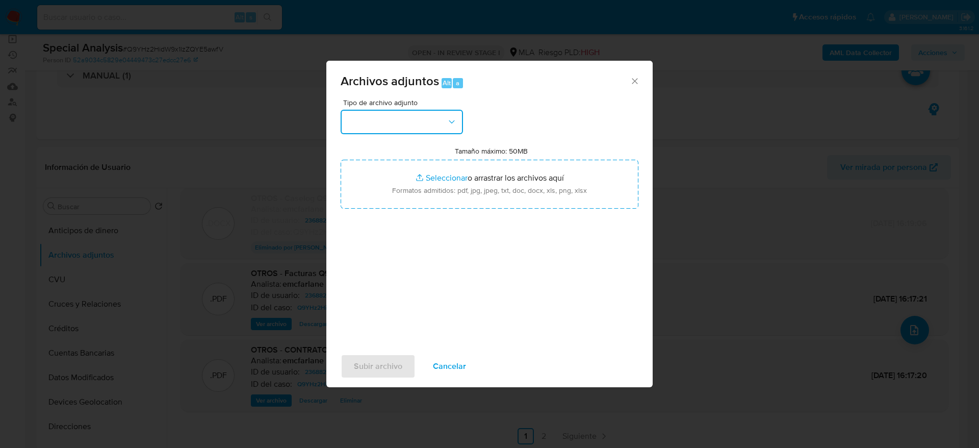
click at [428, 133] on button "button" at bounding box center [402, 122] width 122 height 24
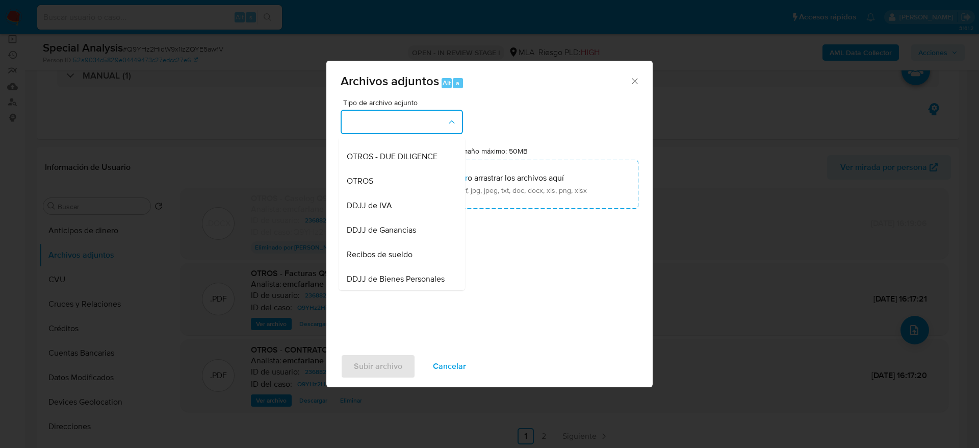
scroll to position [79, 0]
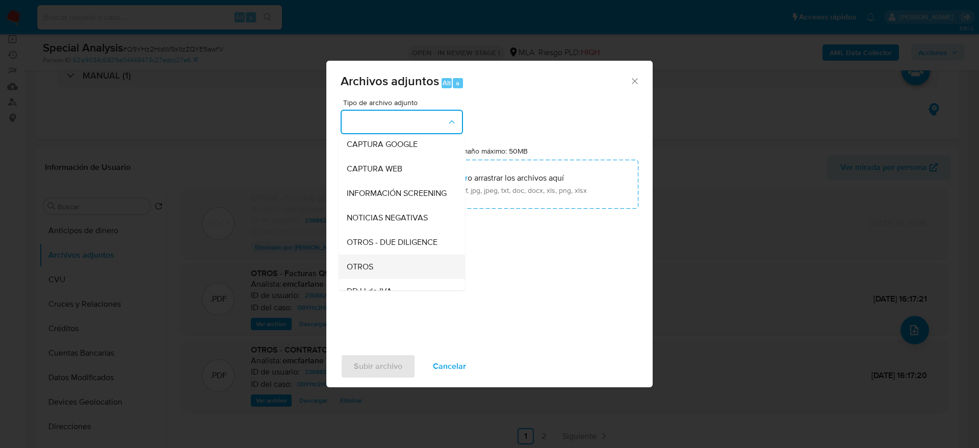
click at [384, 269] on div "OTROS" at bounding box center [399, 266] width 104 height 24
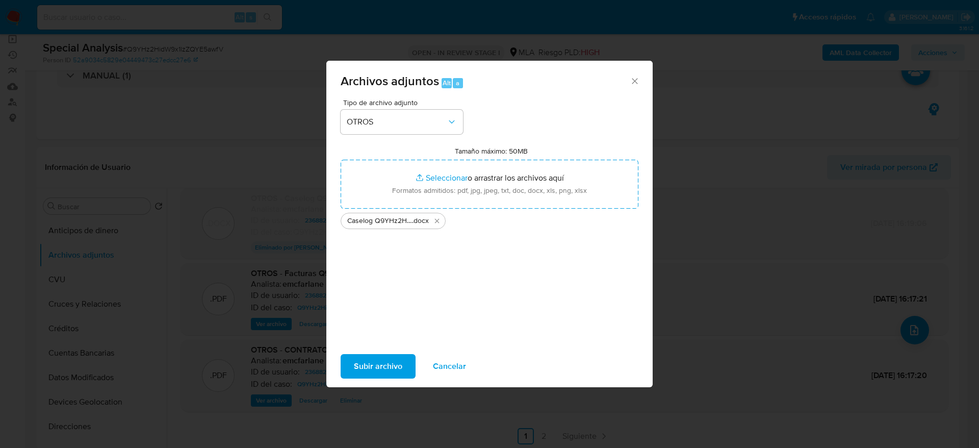
click at [381, 367] on span "Subir archivo" at bounding box center [378, 366] width 48 height 22
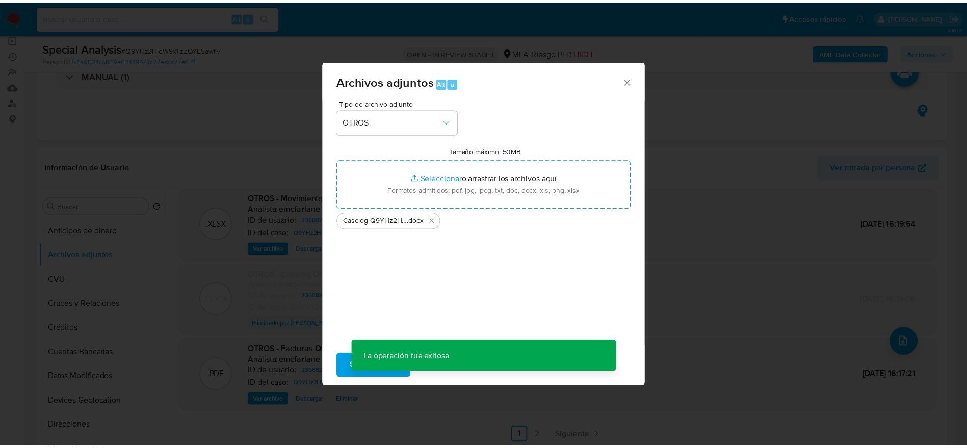
scroll to position [72, 0]
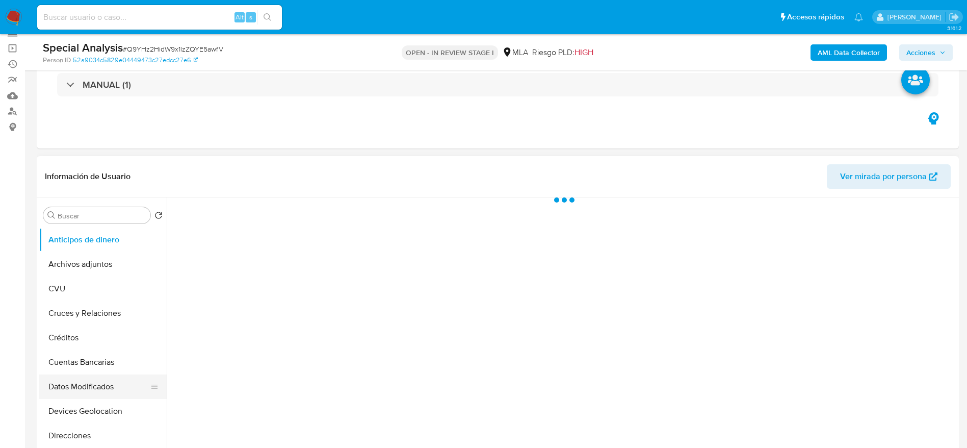
scroll to position [153, 0]
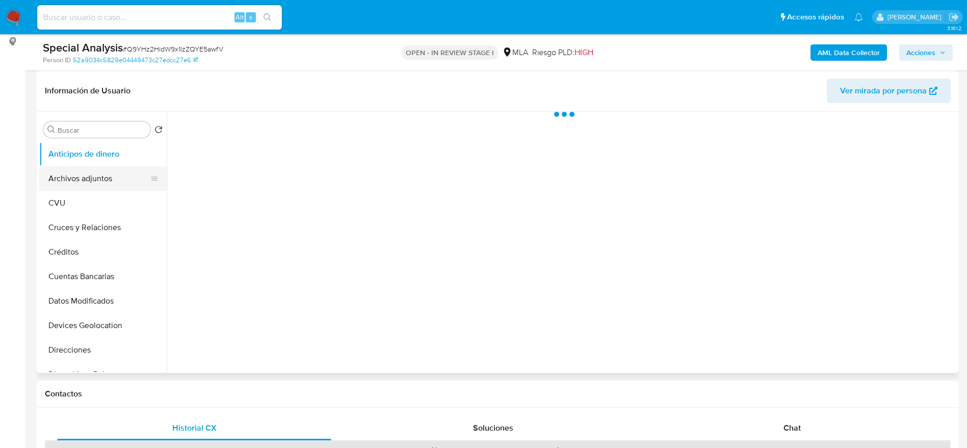
click at [95, 175] on button "Archivos adjuntos" at bounding box center [98, 178] width 119 height 24
select select "10"
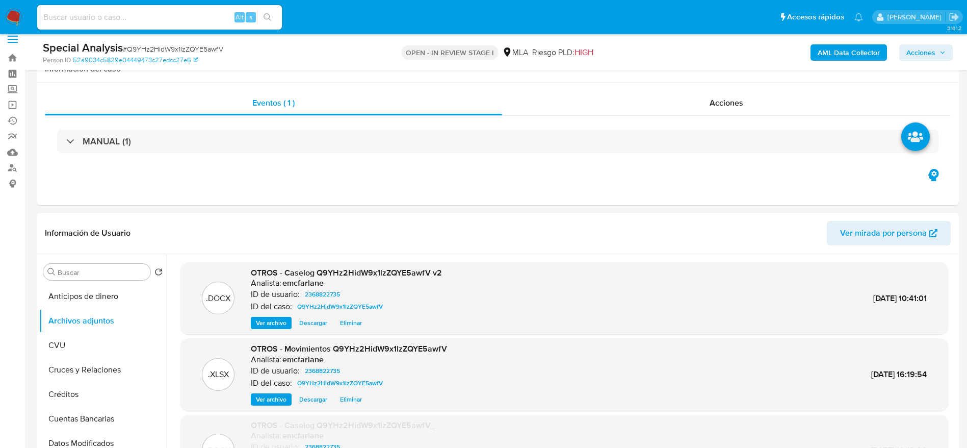
scroll to position [0, 0]
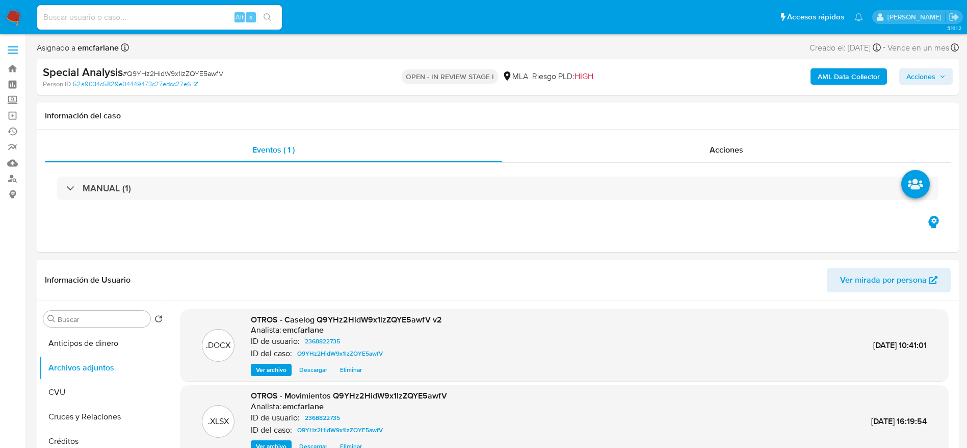
click at [933, 82] on span "Acciones" at bounding box center [921, 76] width 29 height 16
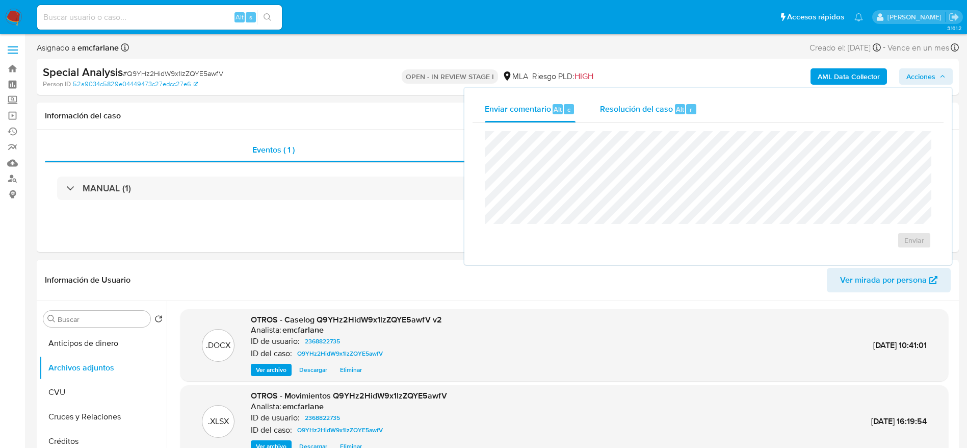
click at [683, 108] on span "Alt" at bounding box center [680, 110] width 8 height 10
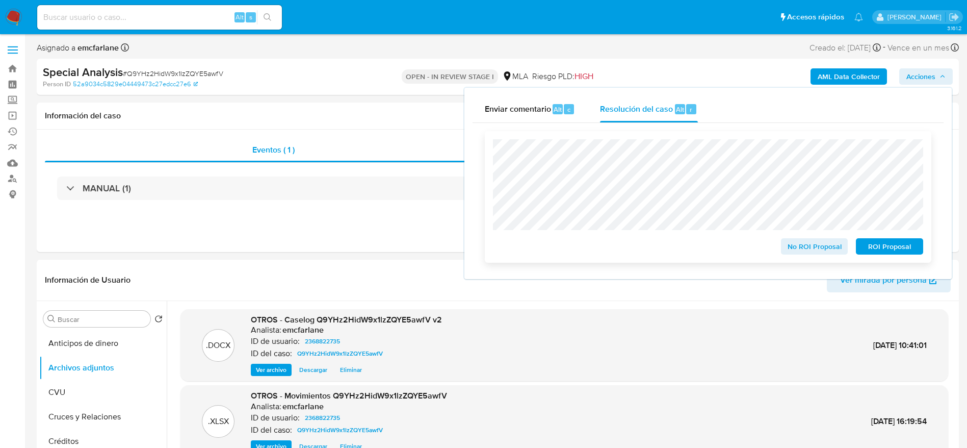
click at [897, 246] on span "ROI Proposal" at bounding box center [889, 246] width 53 height 14
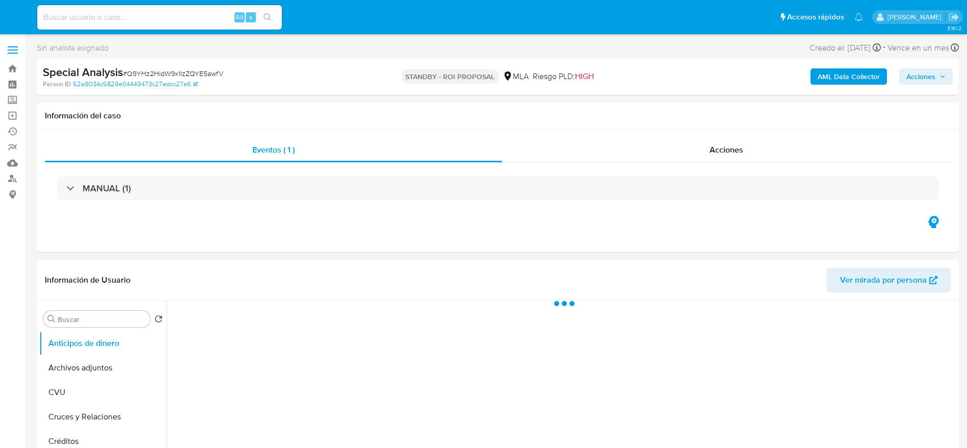
select select "10"
